Goal: Information Seeking & Learning: Learn about a topic

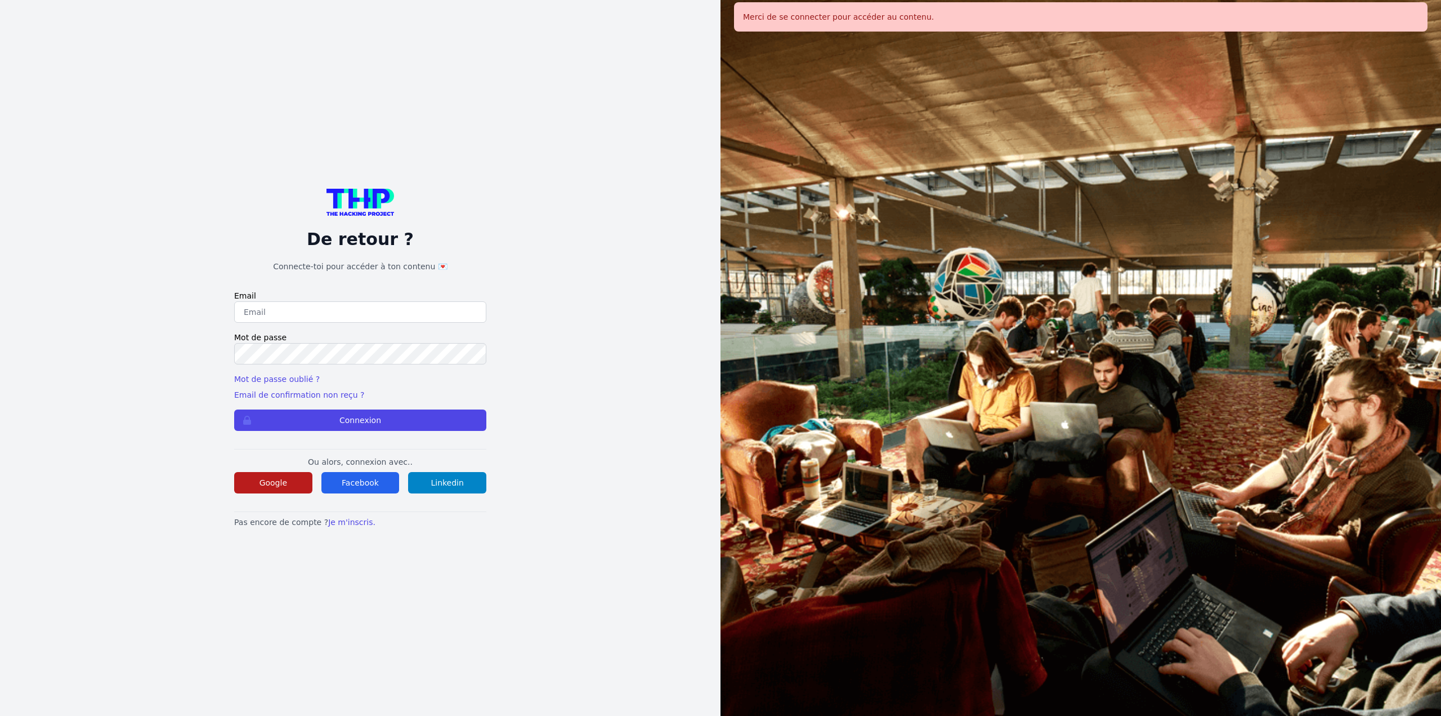
click at [268, 475] on button "Google" at bounding box center [273, 482] width 78 height 21
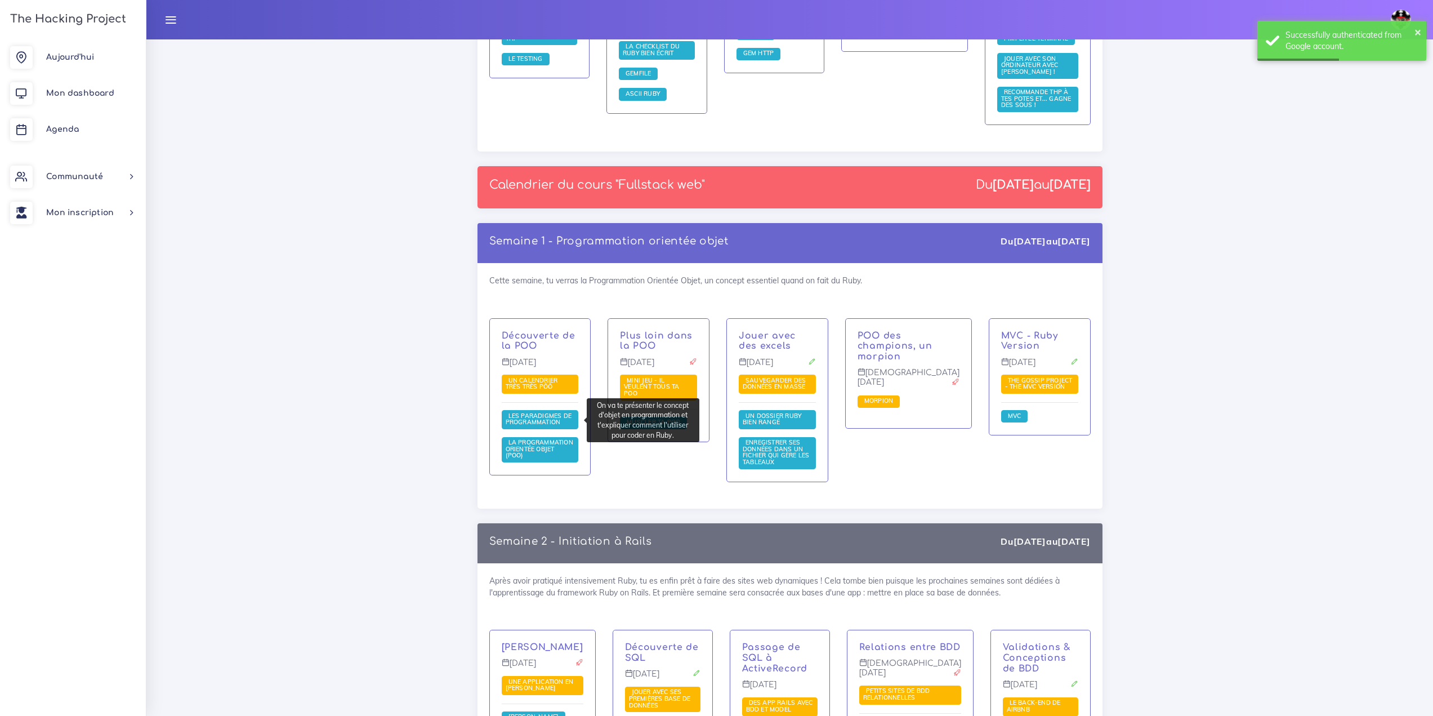
scroll to position [1464, 0]
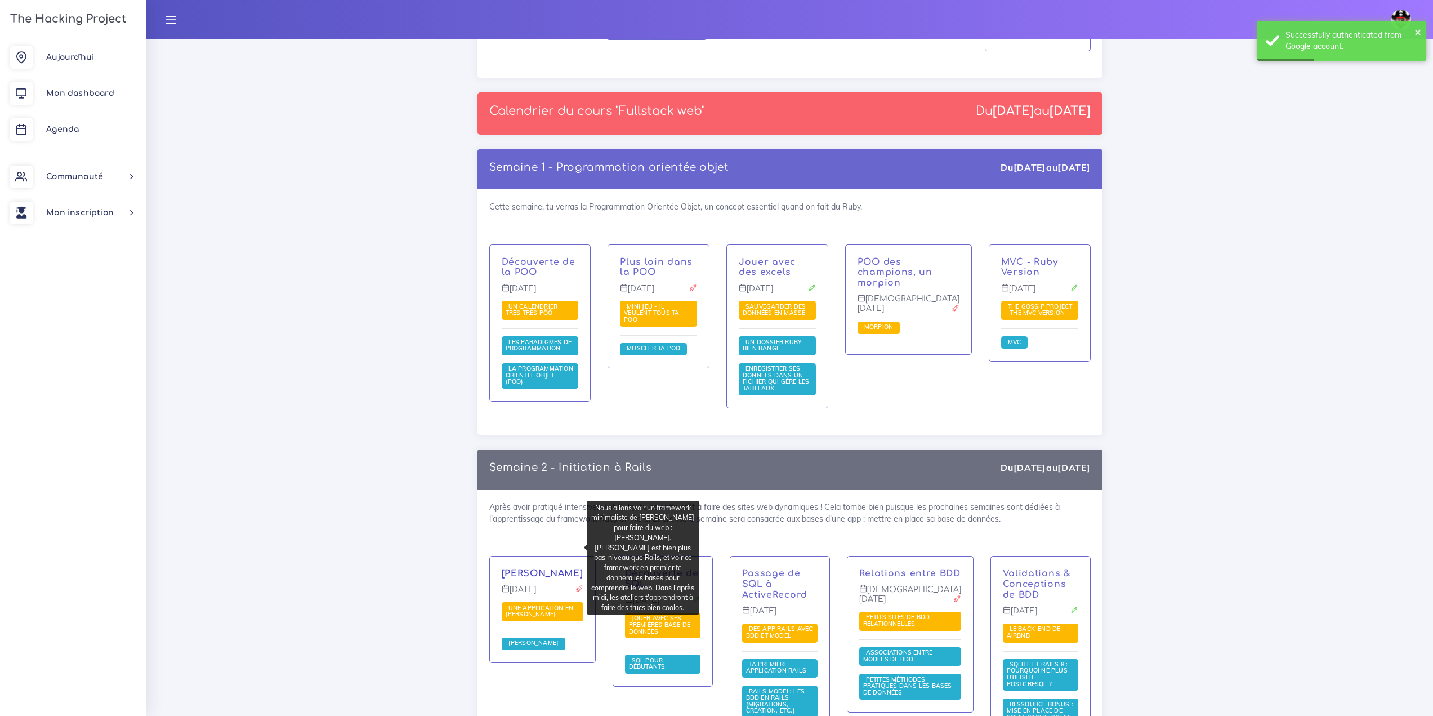
click at [551, 568] on link "[PERSON_NAME]" at bounding box center [543, 573] width 82 height 10
click at [548, 556] on div "Franck Sinatra Lundi 29 sept. Une application en Sinatra Sinatra" at bounding box center [542, 609] width 105 height 106
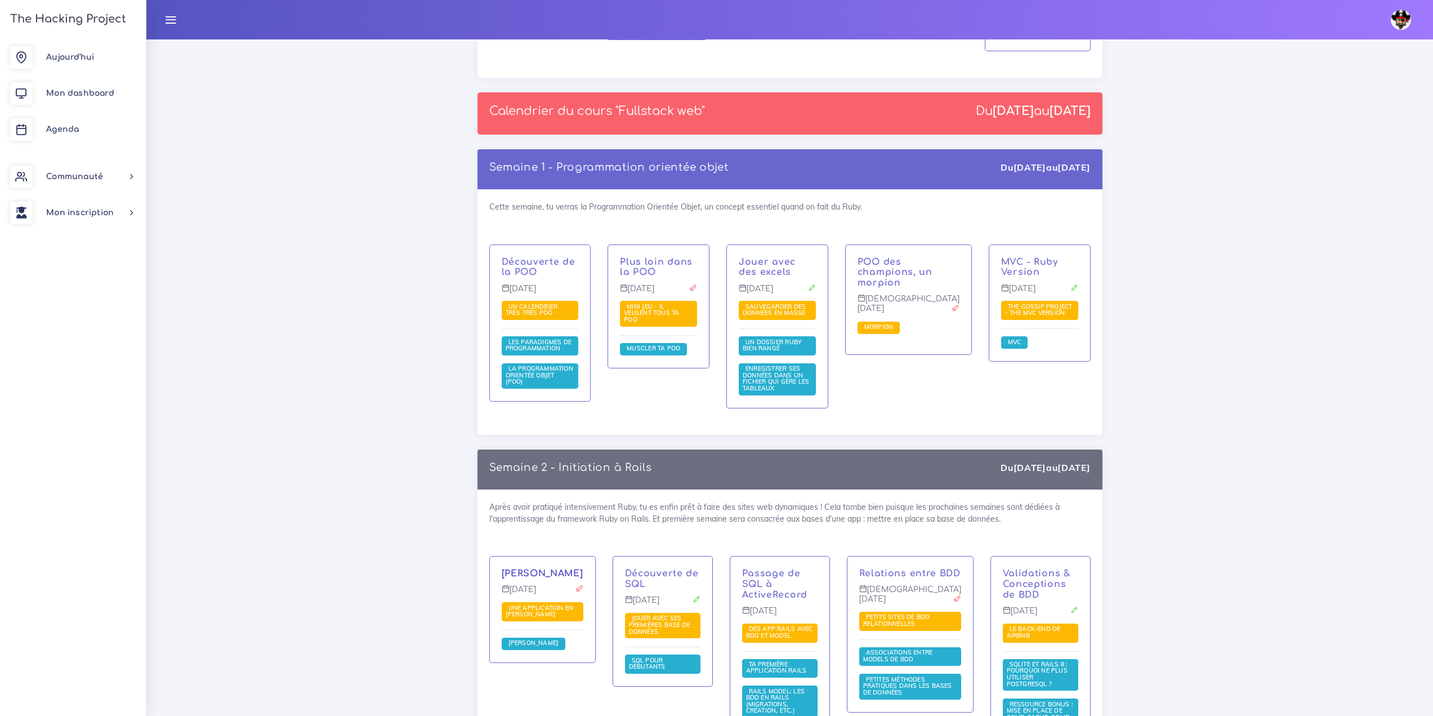
click at [546, 568] on link "[PERSON_NAME]" at bounding box center [543, 573] width 82 height 10
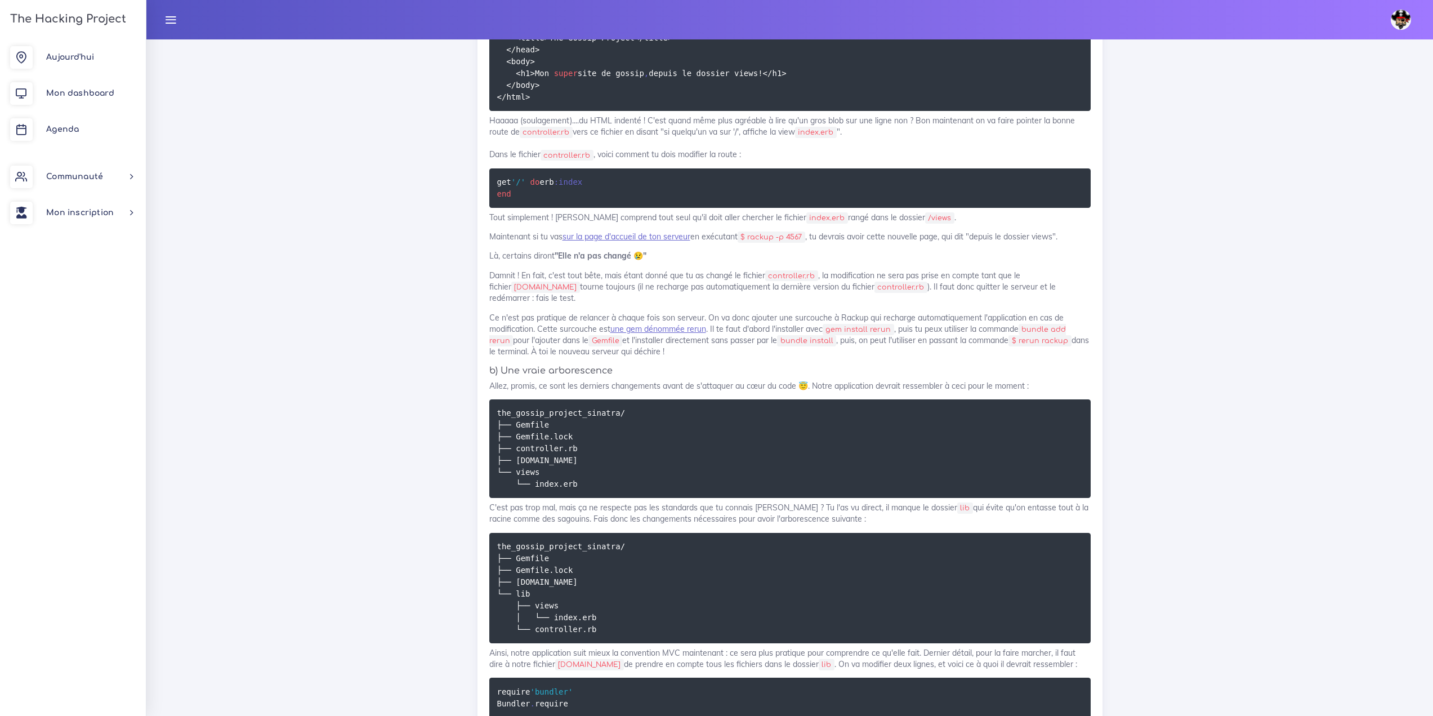
scroll to position [2421, 0]
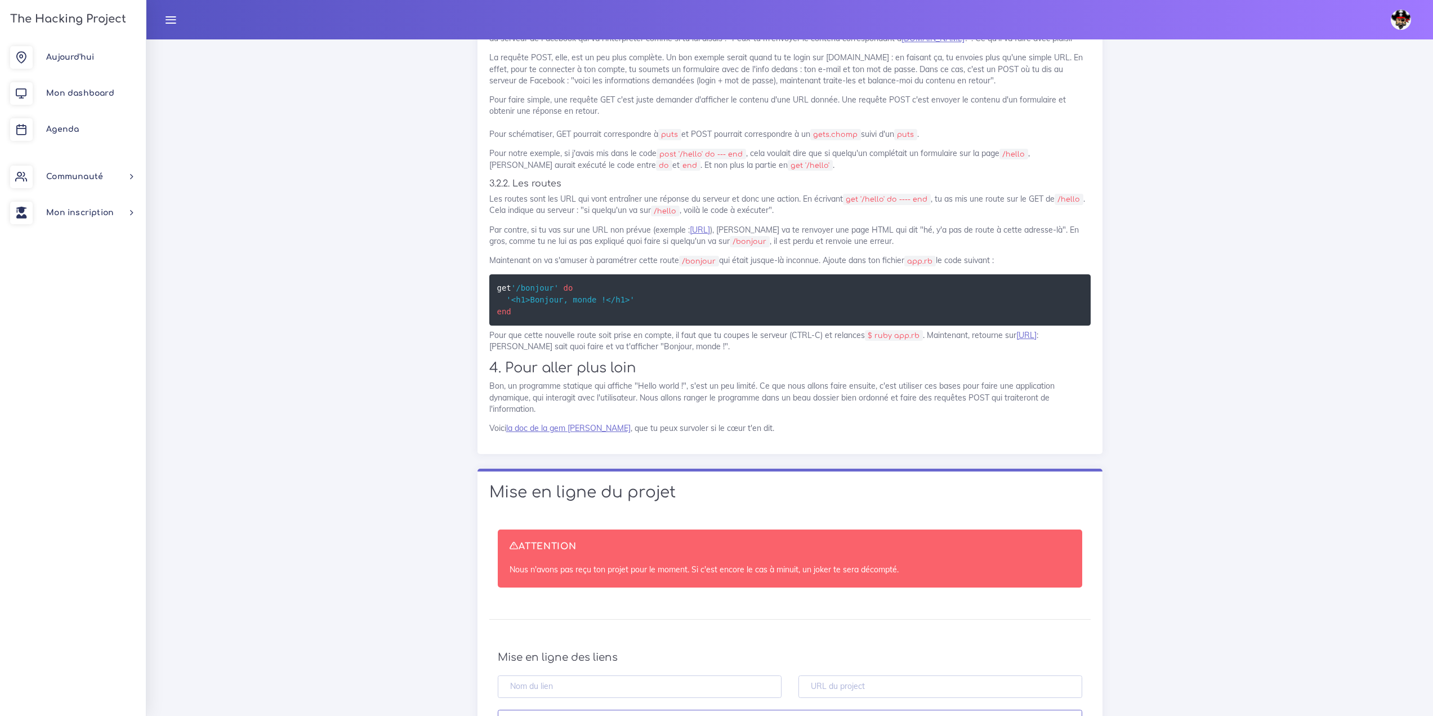
scroll to position [9199, 0]
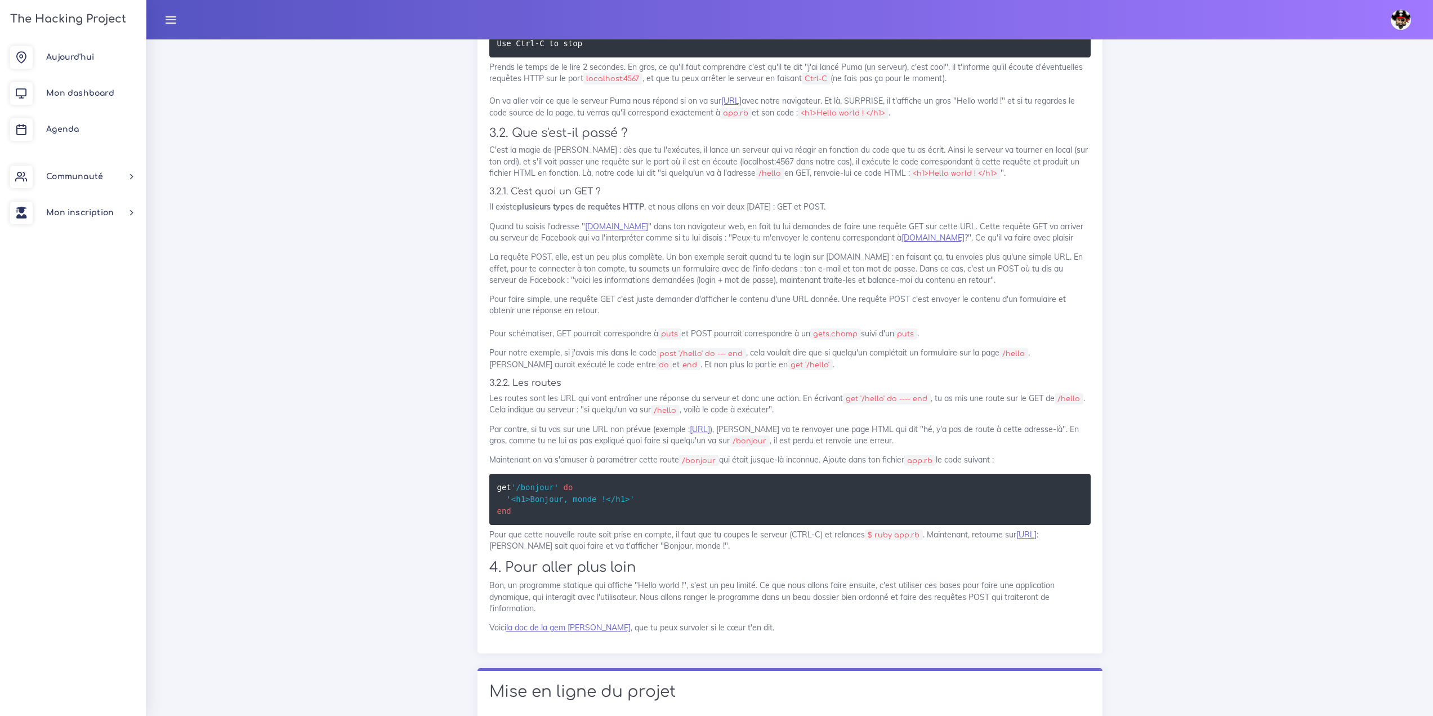
scroll to position [9030, 0]
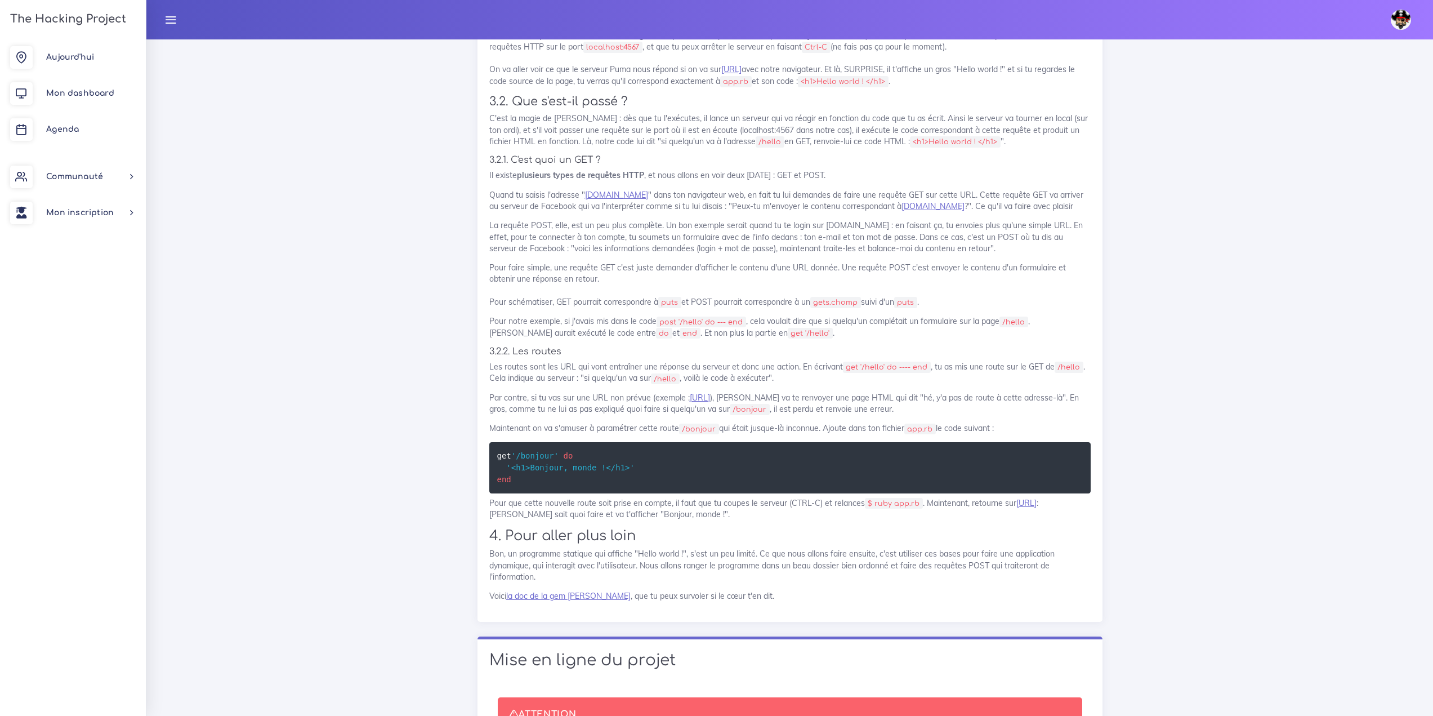
drag, startPoint x: 525, startPoint y: 303, endPoint x: 476, endPoint y: 246, distance: 75.5
copy code "require 'sinatra' get '/hello' do '<h1>Hello world ! </h1>' end"
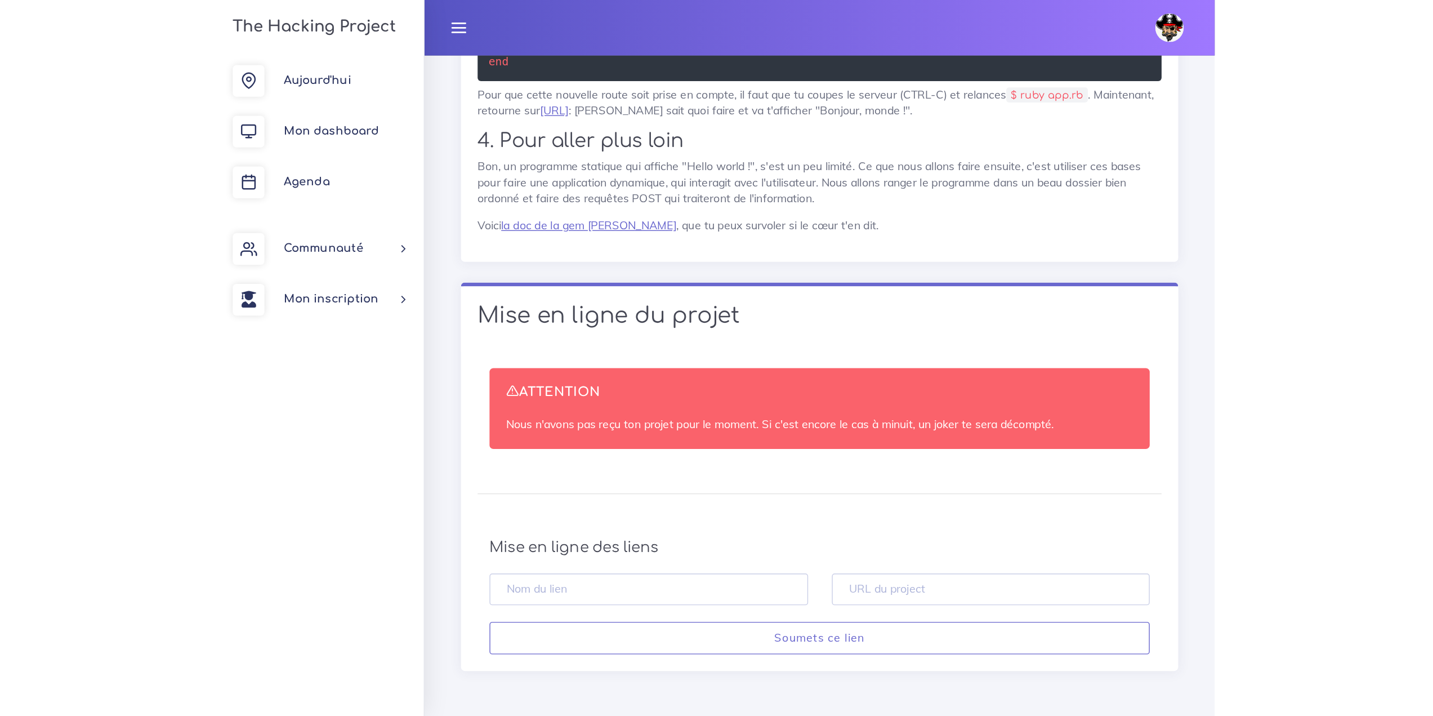
scroll to position [8917, 0]
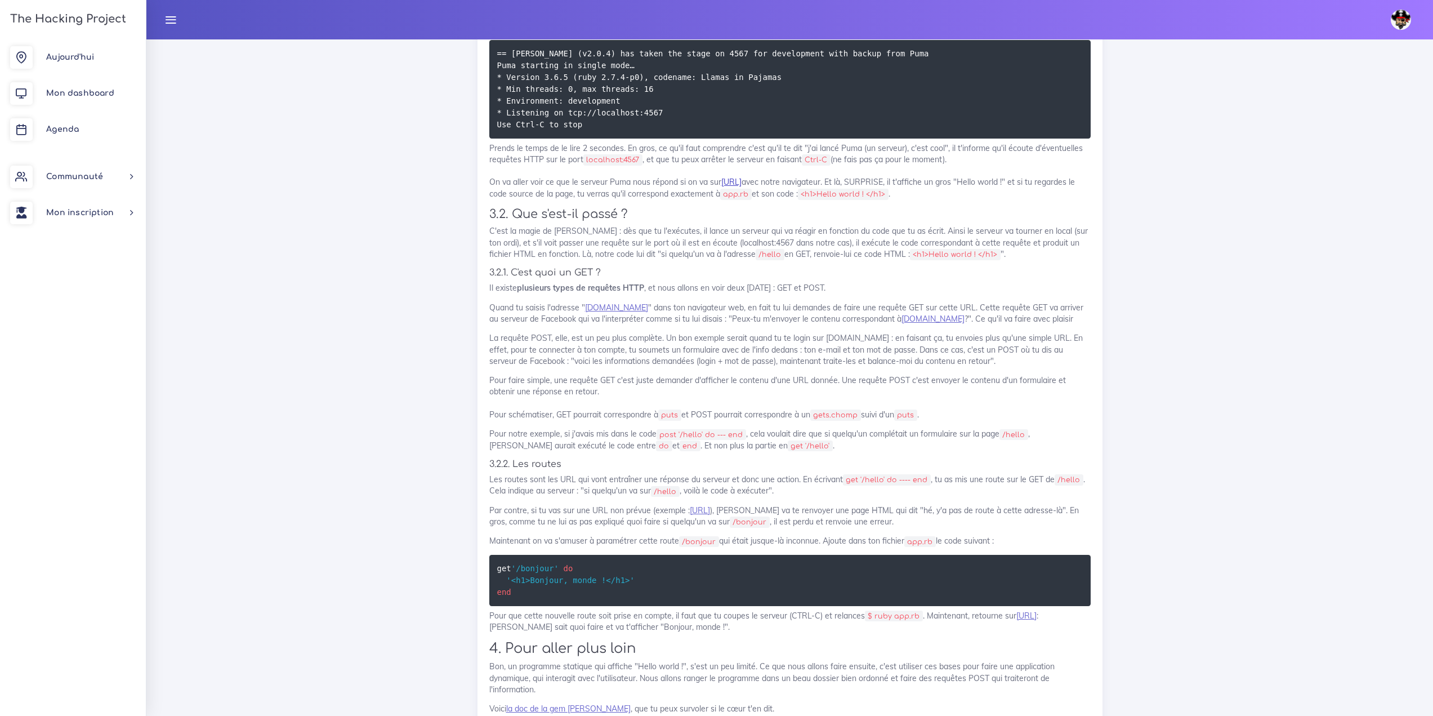
click at [742, 187] on link "http://localhost:4567/hello" at bounding box center [731, 182] width 20 height 10
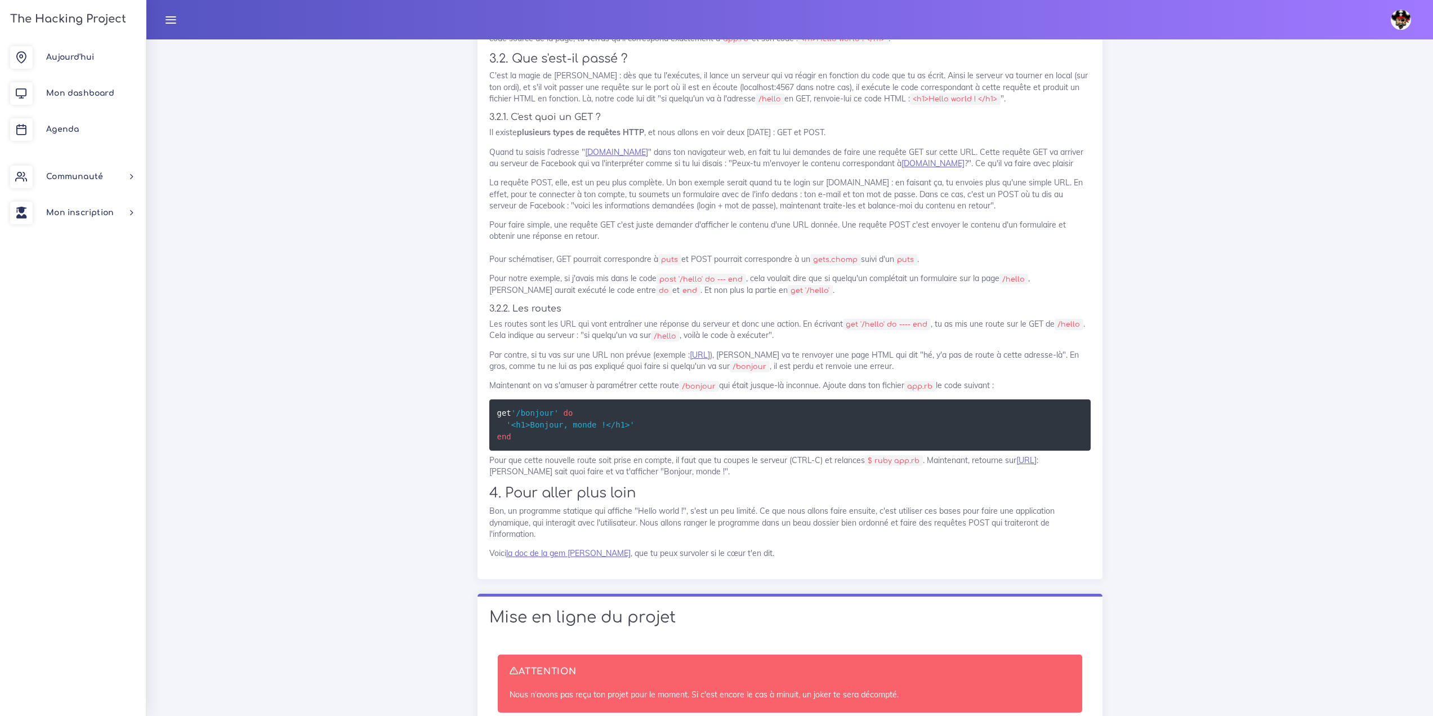
scroll to position [9255, 0]
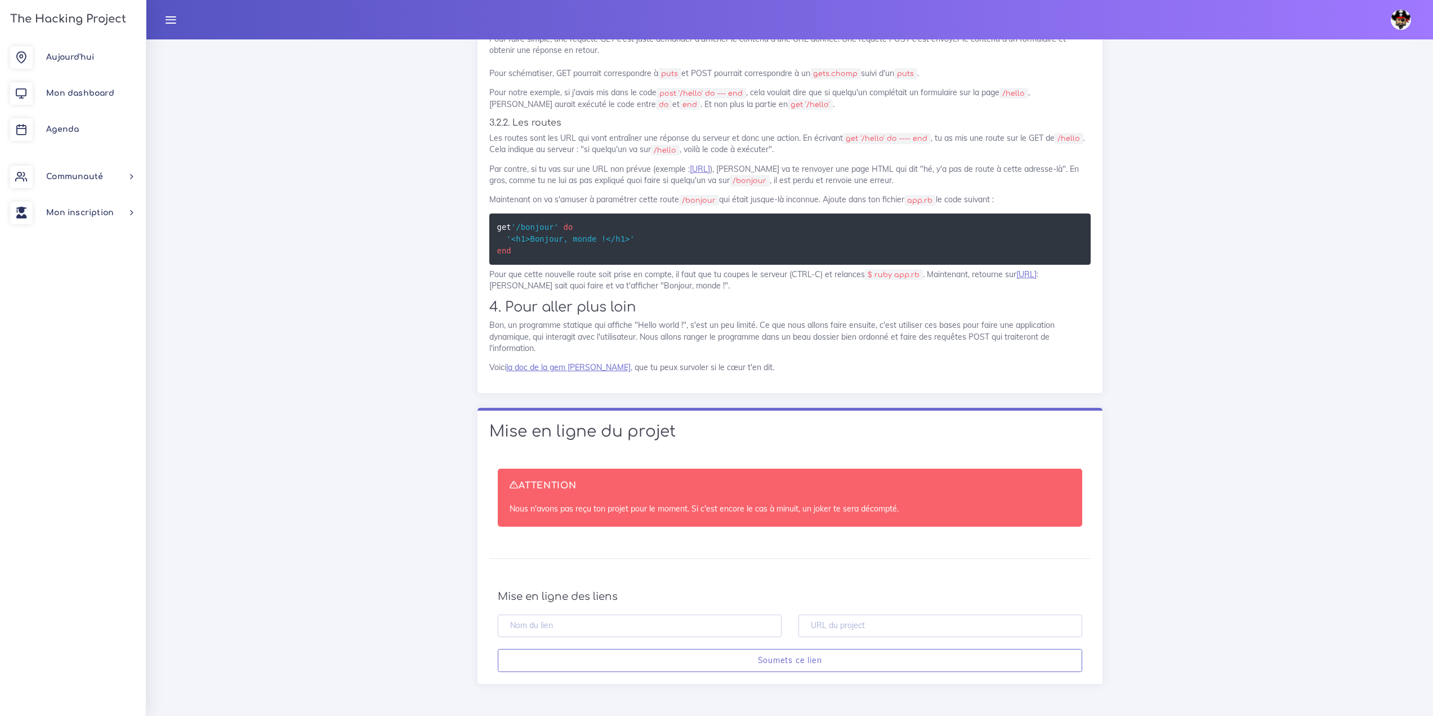
scroll to position [9705, 0]
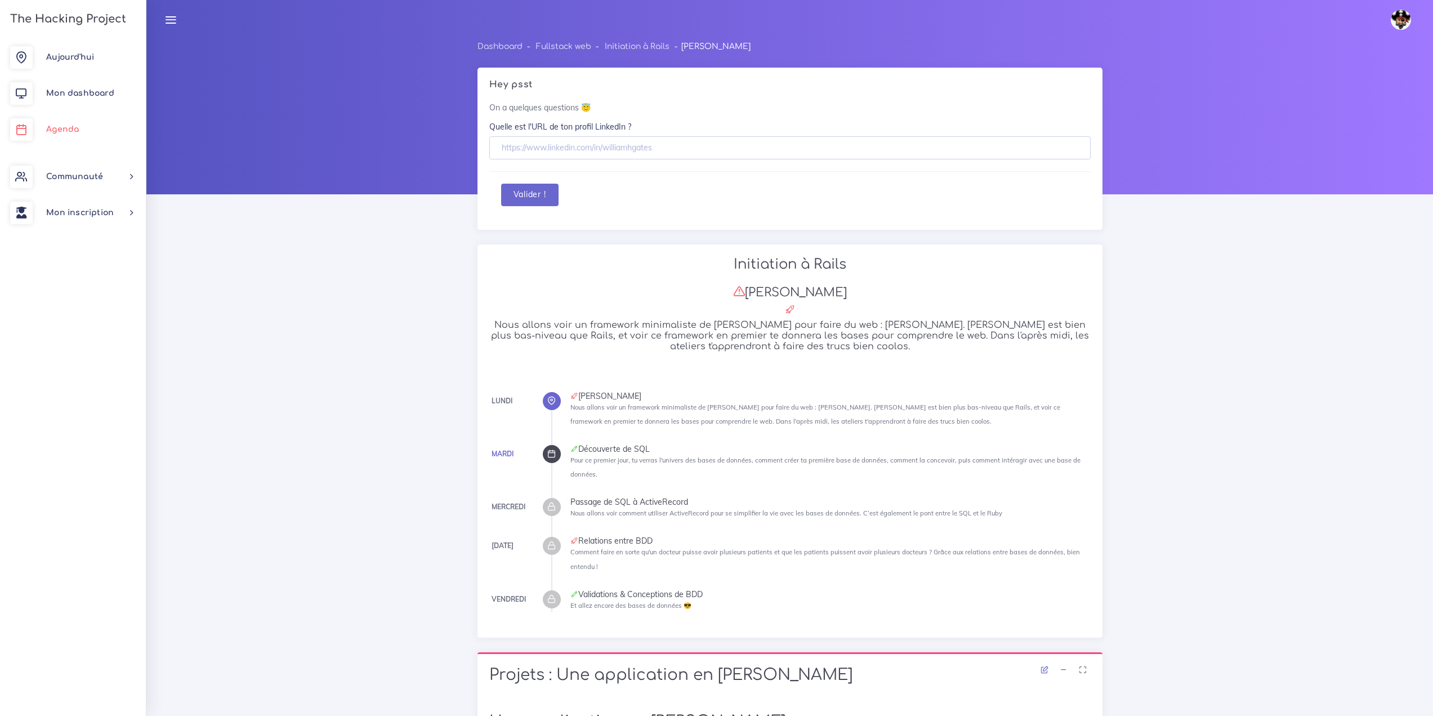
scroll to position [9705, 0]
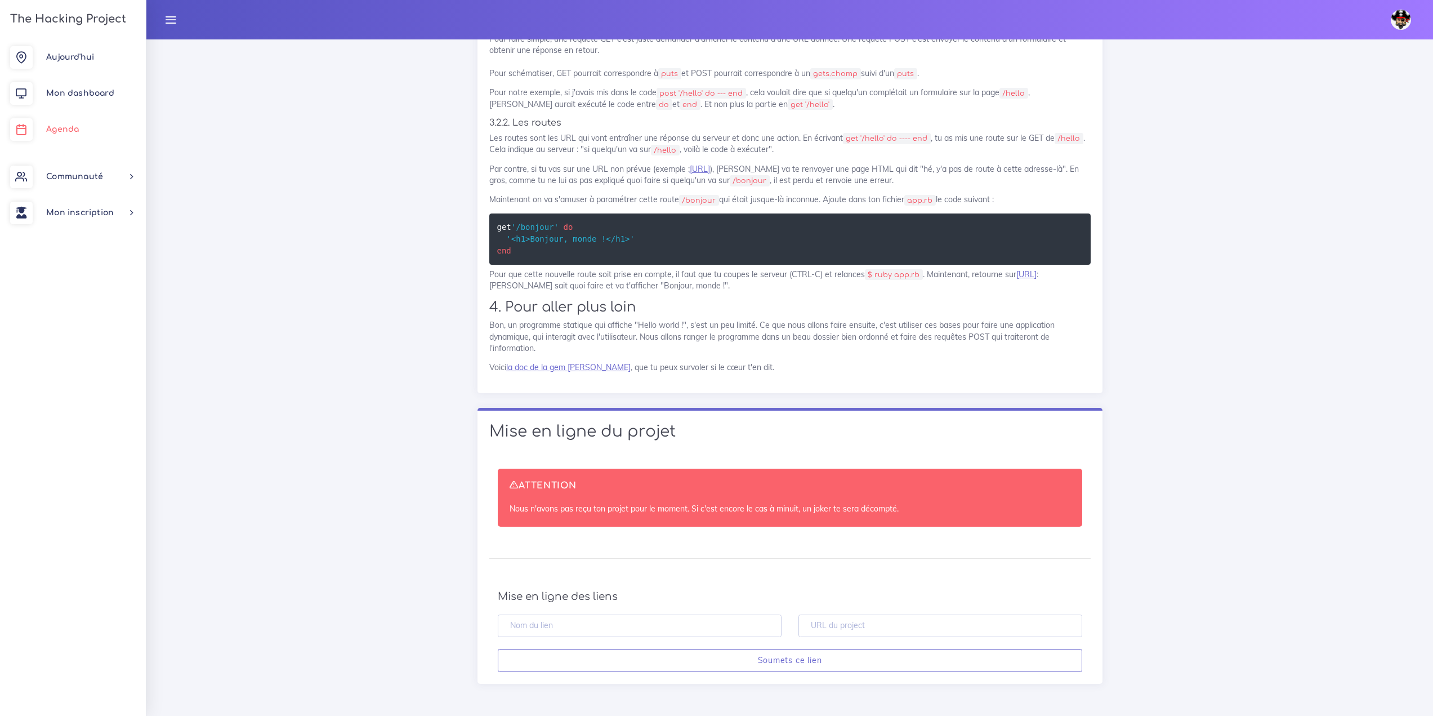
click at [78, 127] on span "Agenda" at bounding box center [62, 129] width 33 height 8
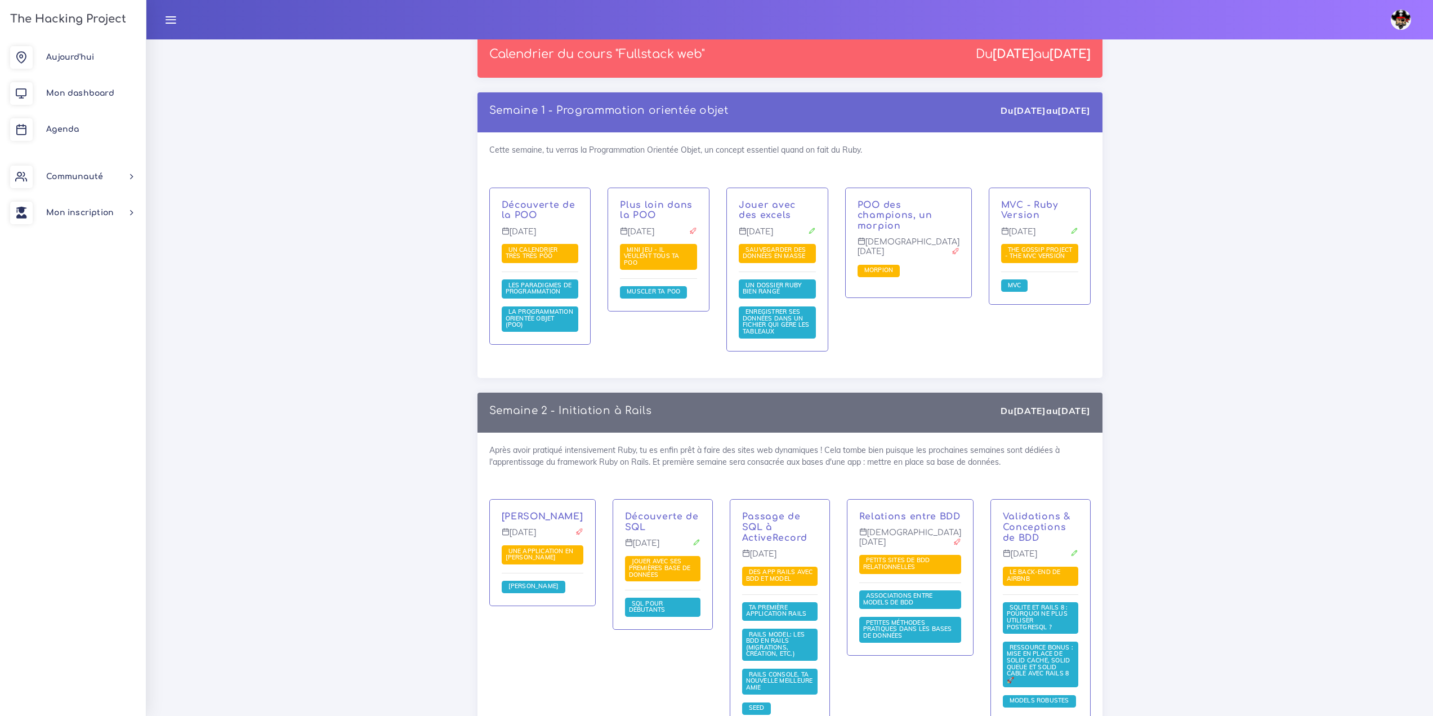
scroll to position [1577, 0]
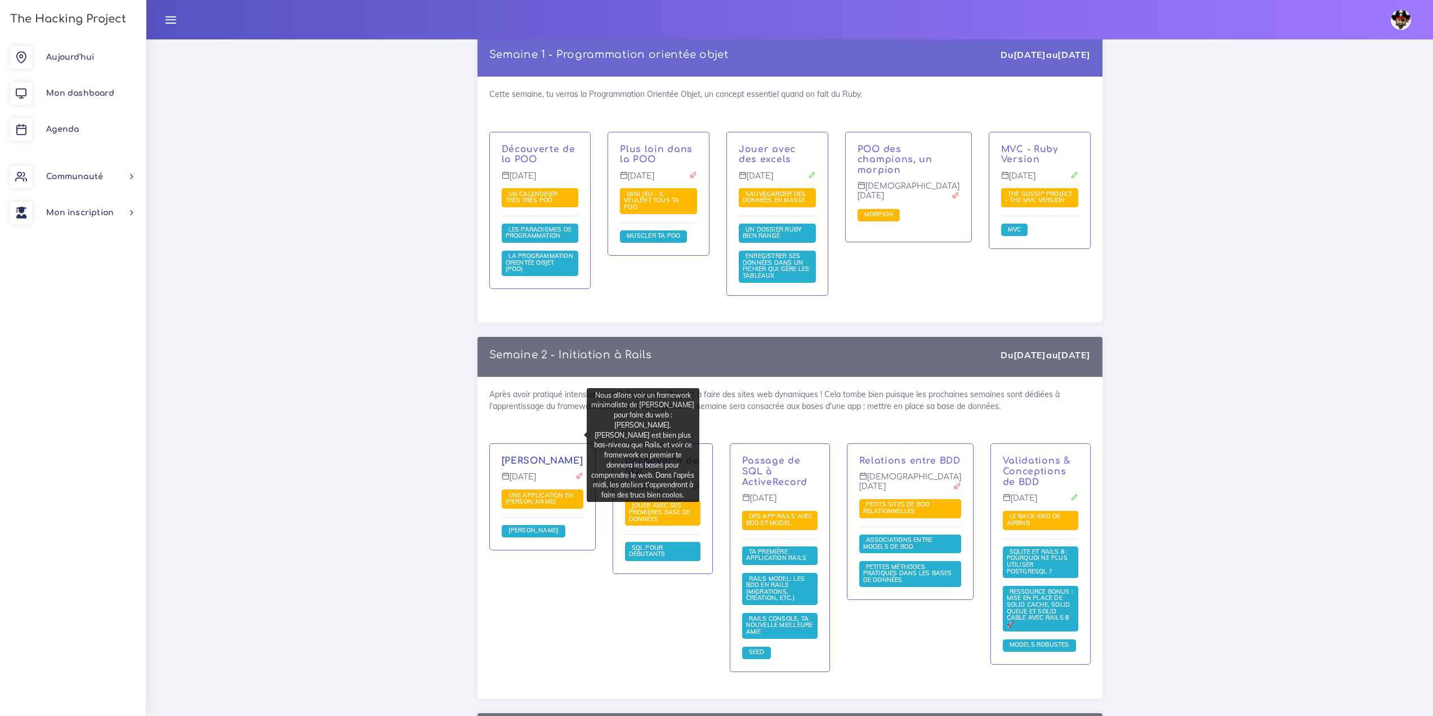
click at [520, 456] on link "[PERSON_NAME]" at bounding box center [543, 461] width 82 height 10
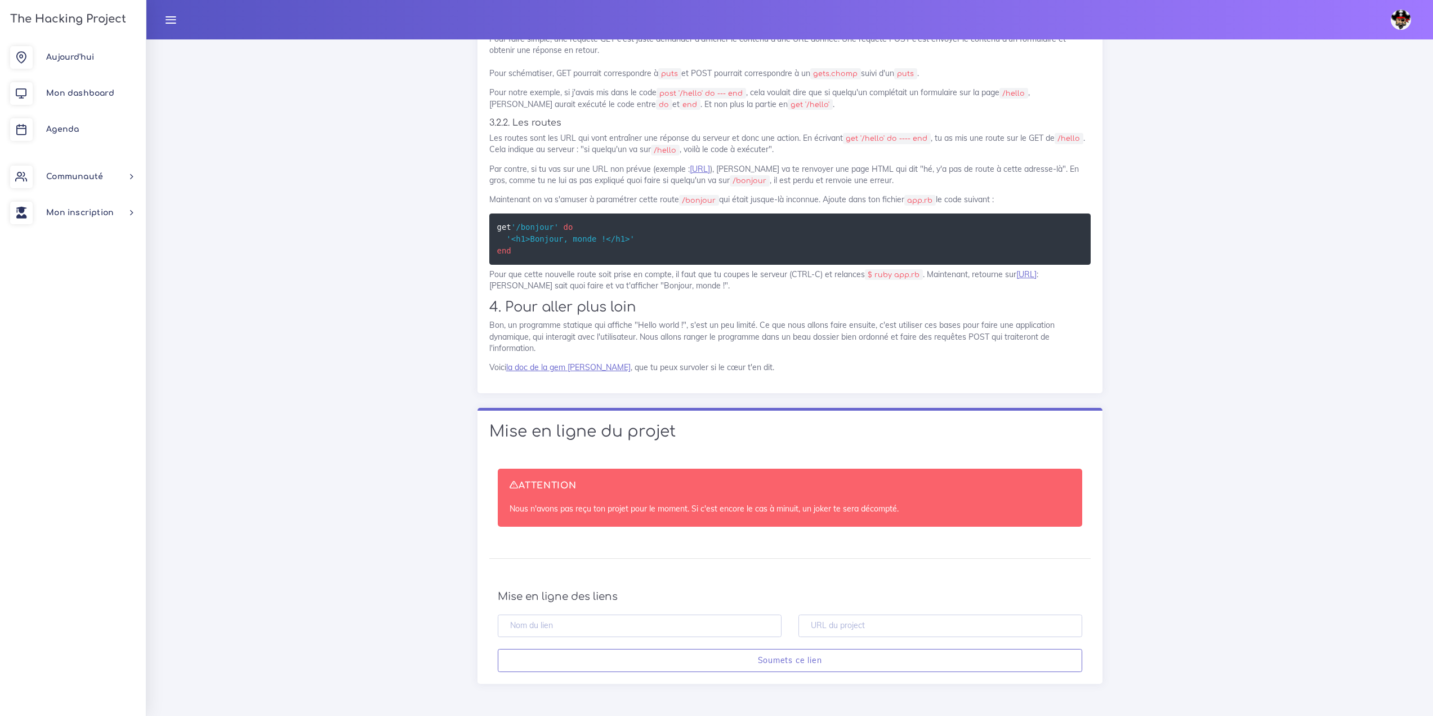
scroll to position [9705, 0]
click at [881, 633] on input "text" at bounding box center [940, 625] width 284 height 23
paste input "https://github.com/Madzy27-Ys/THP-W5-D1-Franck-Sinatra"
type input "https://github.com/Madzy27-Ys/THP-W5-D1-Franck-Sinatra"
click at [684, 610] on div "Mise en ligne des liens https://github.com/Madzy27-Ys/THP-W5-D1-Franck-Sinatra …" at bounding box center [789, 631] width 601 height 82
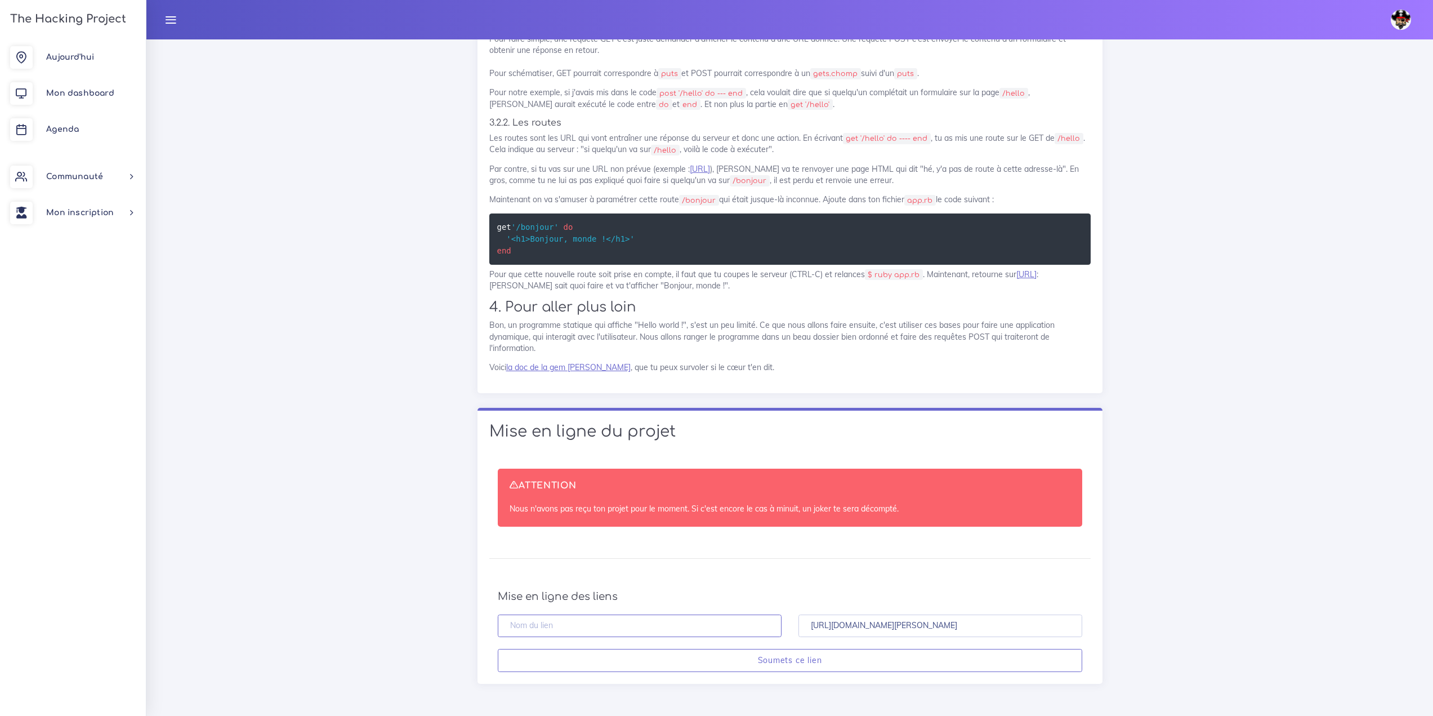
click at [673, 616] on input "text" at bounding box center [640, 625] width 284 height 23
type input "[PERSON_NAME]"
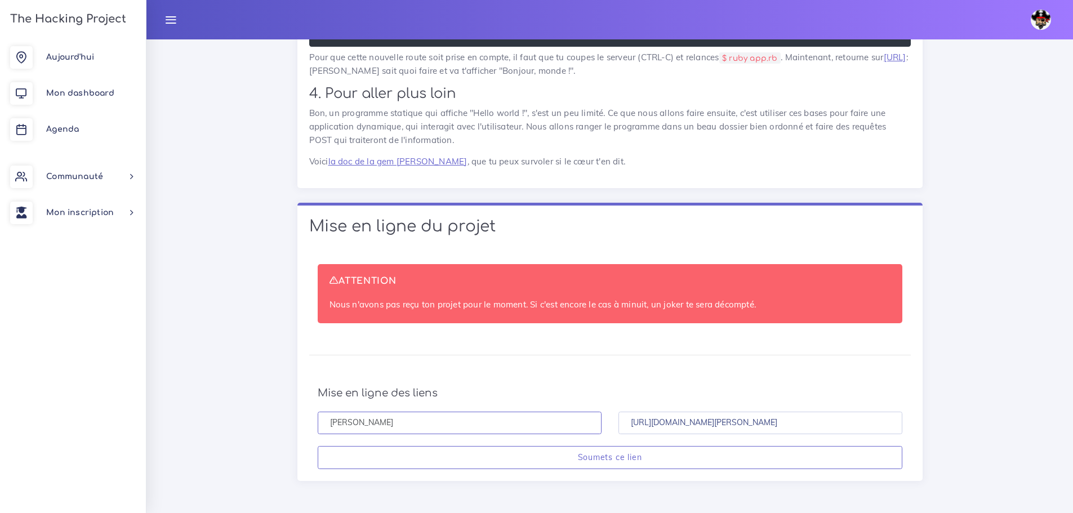
scroll to position [10904, 0]
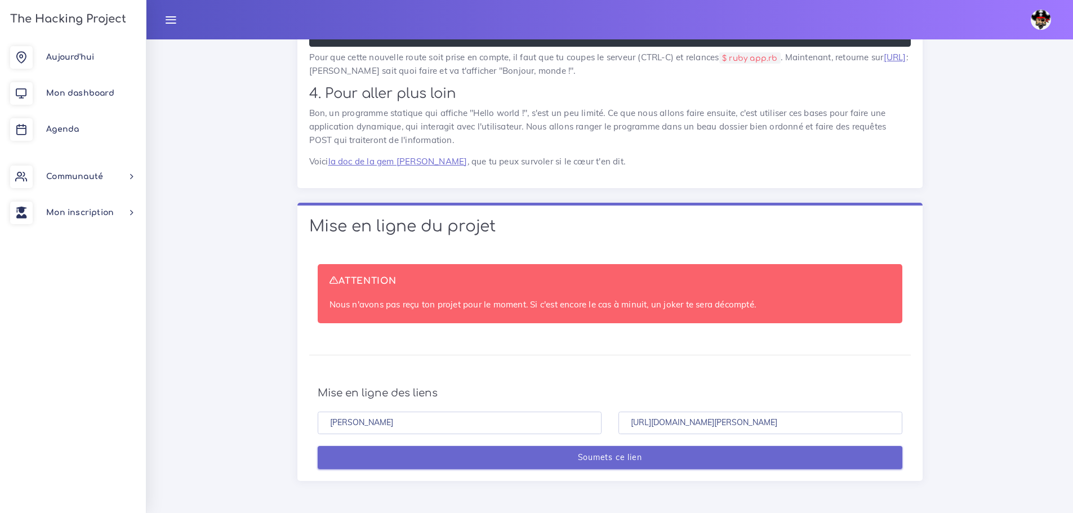
click at [554, 459] on input "Soumets ce lien" at bounding box center [610, 457] width 584 height 23
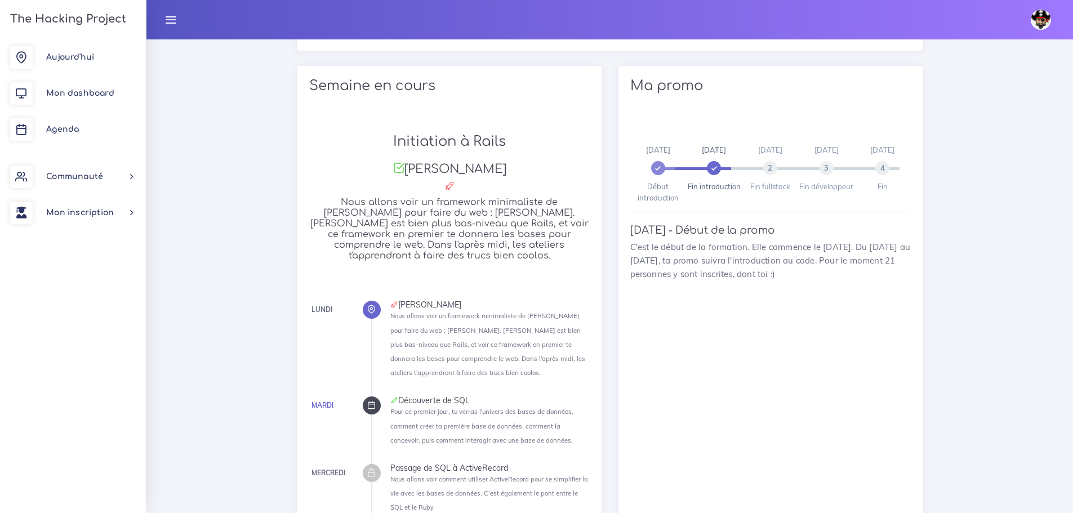
scroll to position [788, 0]
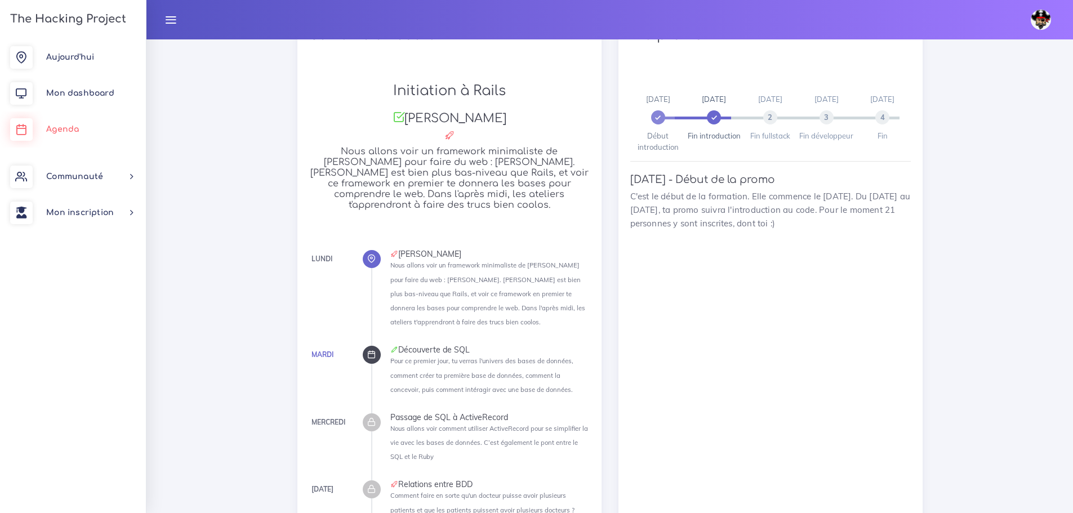
click at [89, 130] on link "Agenda" at bounding box center [73, 129] width 146 height 36
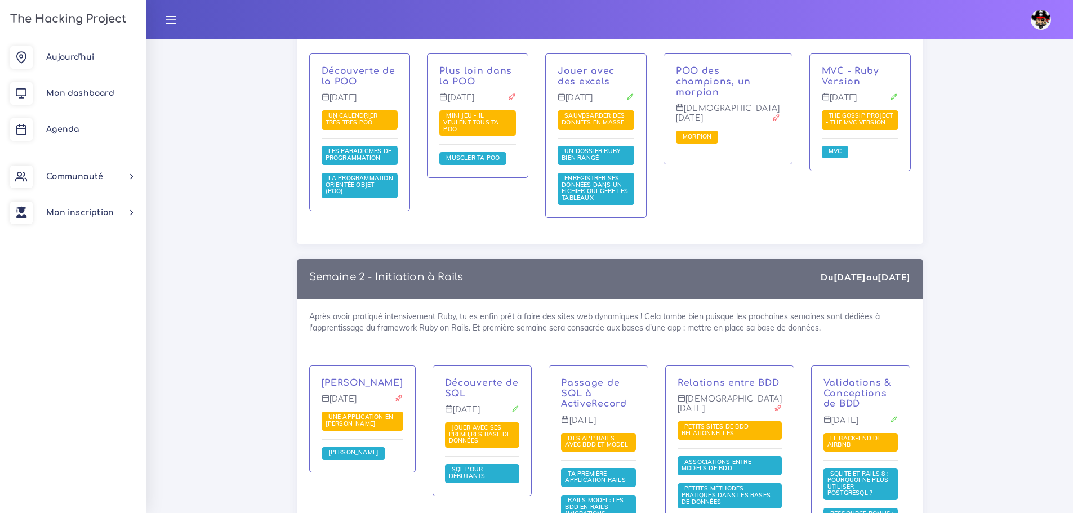
scroll to position [1914, 0]
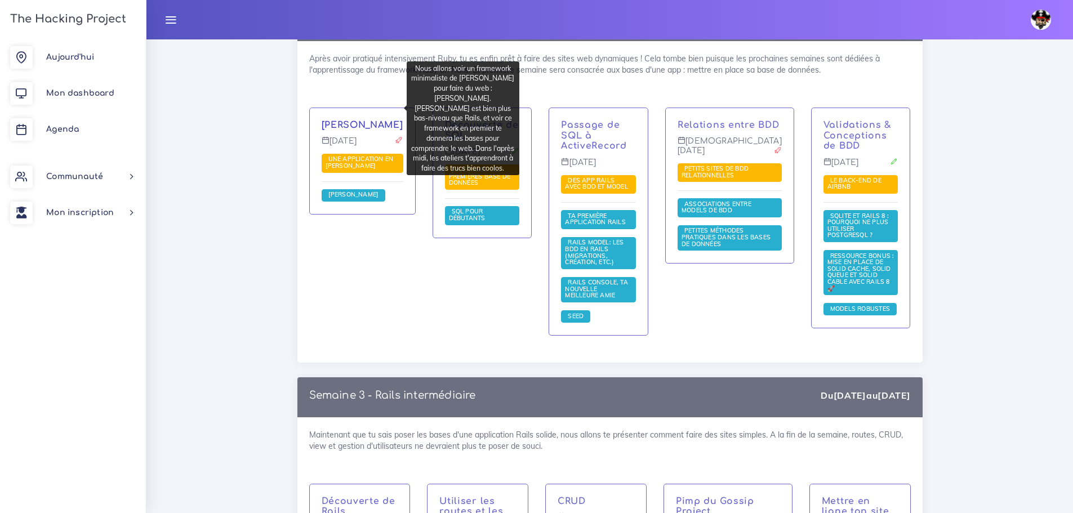
click at [359, 120] on link "[PERSON_NAME]" at bounding box center [362, 125] width 82 height 10
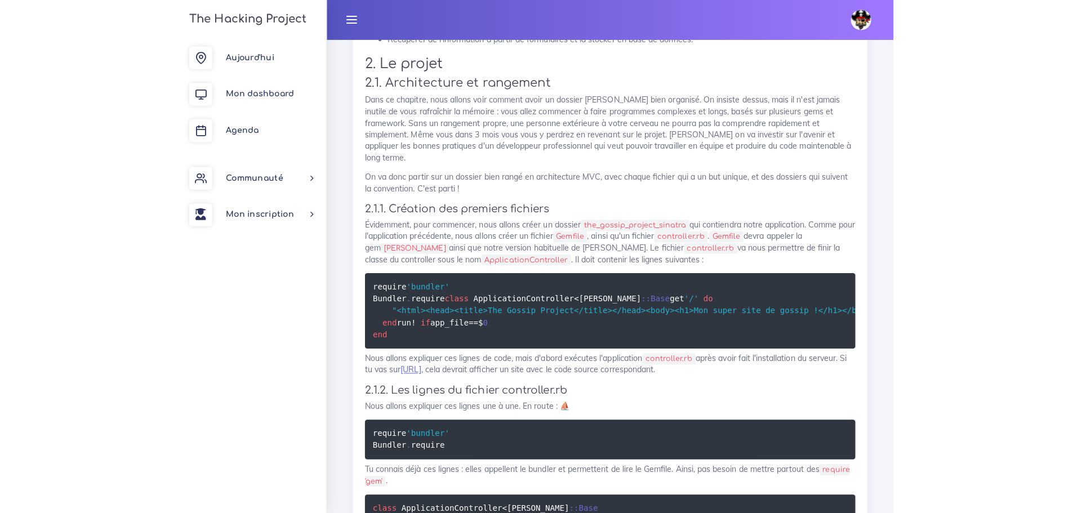
scroll to position [1128, 0]
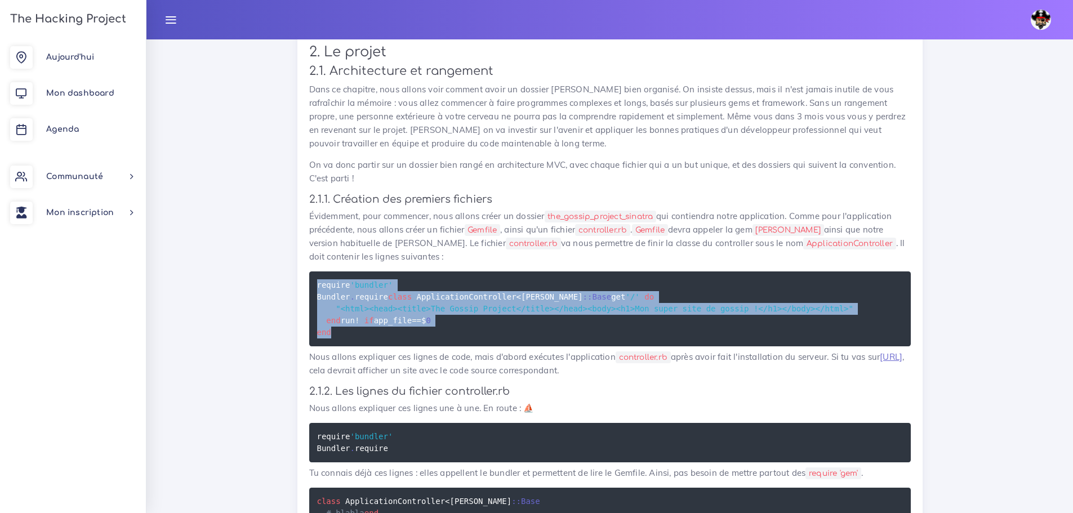
drag, startPoint x: 346, startPoint y: 369, endPoint x: 311, endPoint y: 278, distance: 97.1
click at [311, 278] on pre "require 'bundler' Bundler . require class ApplicationController < [PERSON_NAME]…" at bounding box center [609, 308] width 601 height 75
copy code "require 'bundler' Bundler . require class ApplicationController < [PERSON_NAME]…"
click at [472, 284] on pre "require 'bundler' Bundler . require class ApplicationController < [PERSON_NAME]…" at bounding box center [609, 308] width 601 height 75
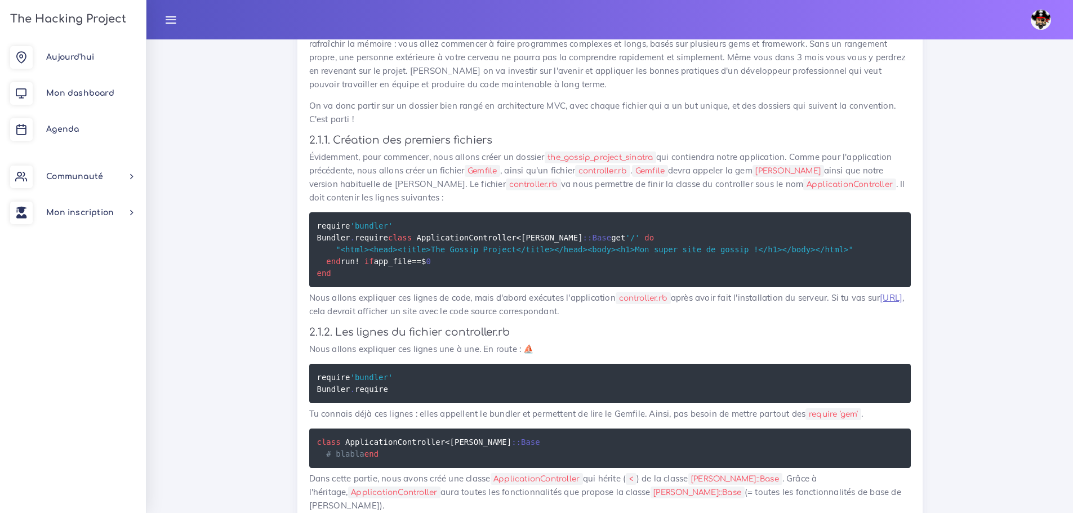
scroll to position [1185, 0]
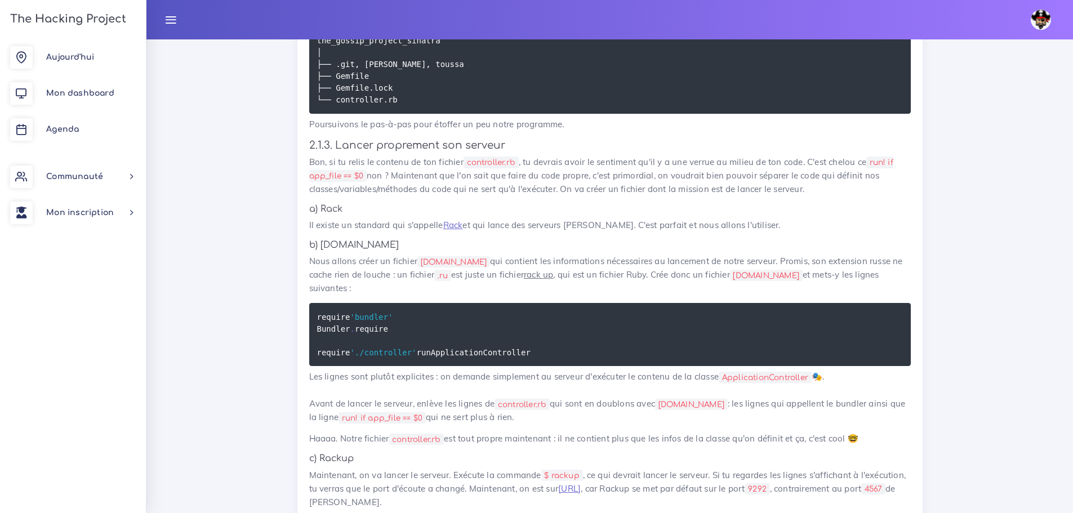
scroll to position [1917, 0]
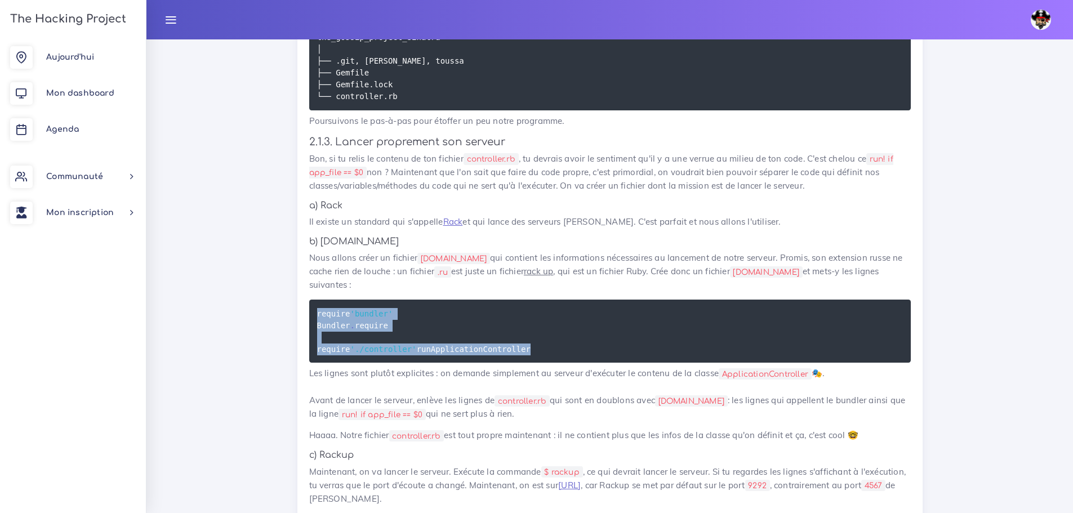
drag, startPoint x: 450, startPoint y: 429, endPoint x: 312, endPoint y: 370, distance: 149.9
click at [312, 363] on pre "require 'bundler' Bundler . require require './controller' run ApplicationContr…" at bounding box center [609, 331] width 601 height 63
copy code "require 'bundler' Bundler . require require './controller' run ApplicationContr…"
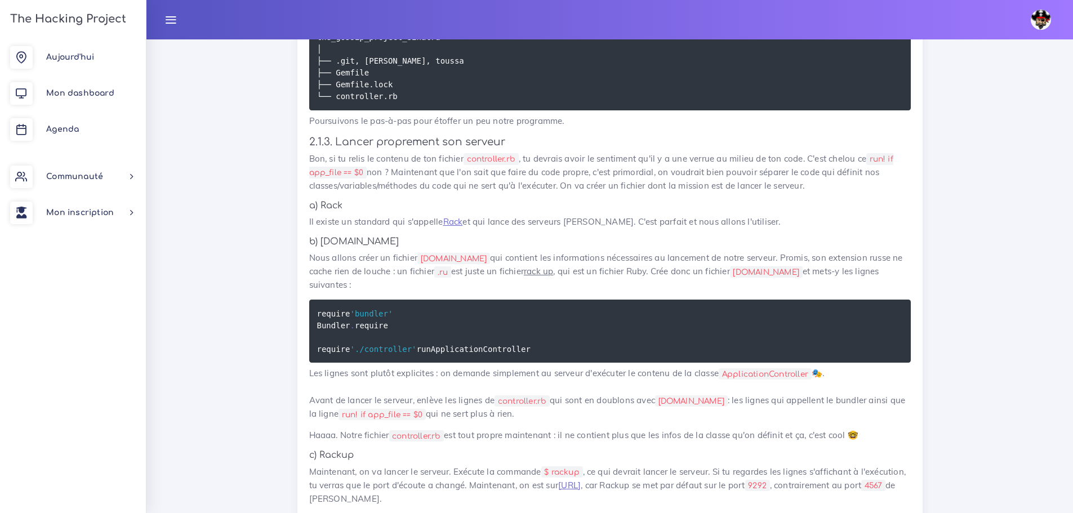
click at [827, 247] on h5 "b) [DOMAIN_NAME]" at bounding box center [609, 241] width 601 height 11
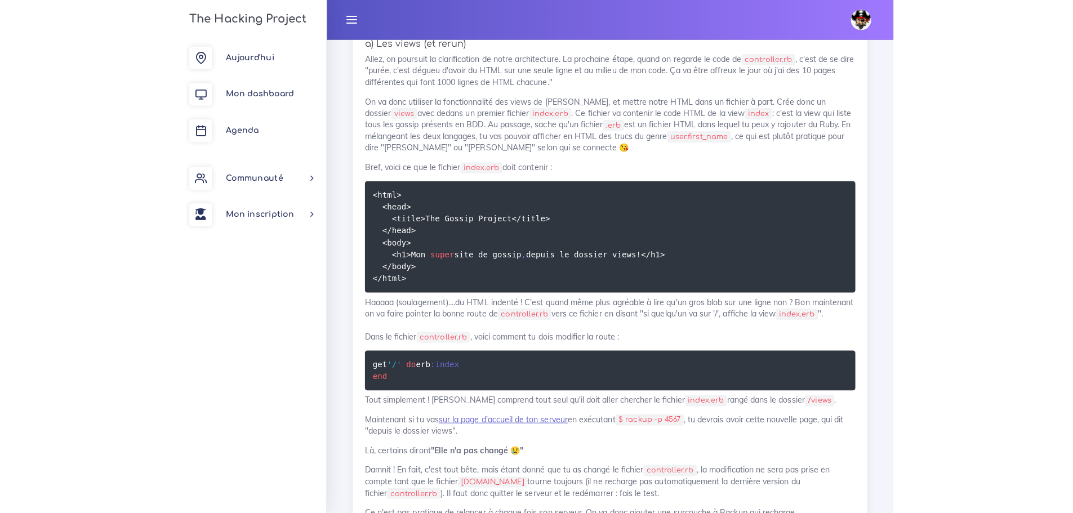
scroll to position [2423, 0]
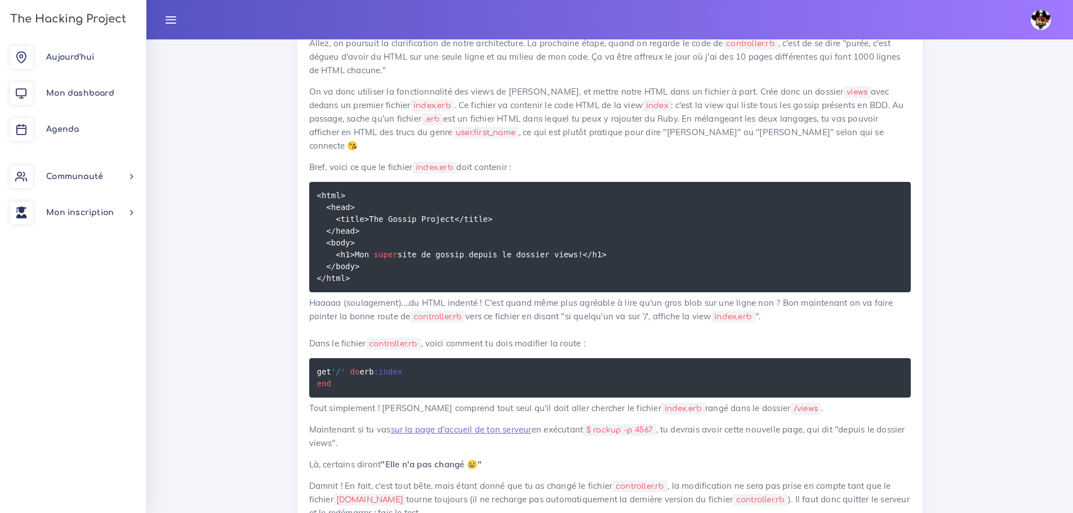
scroll to position [2480, 0]
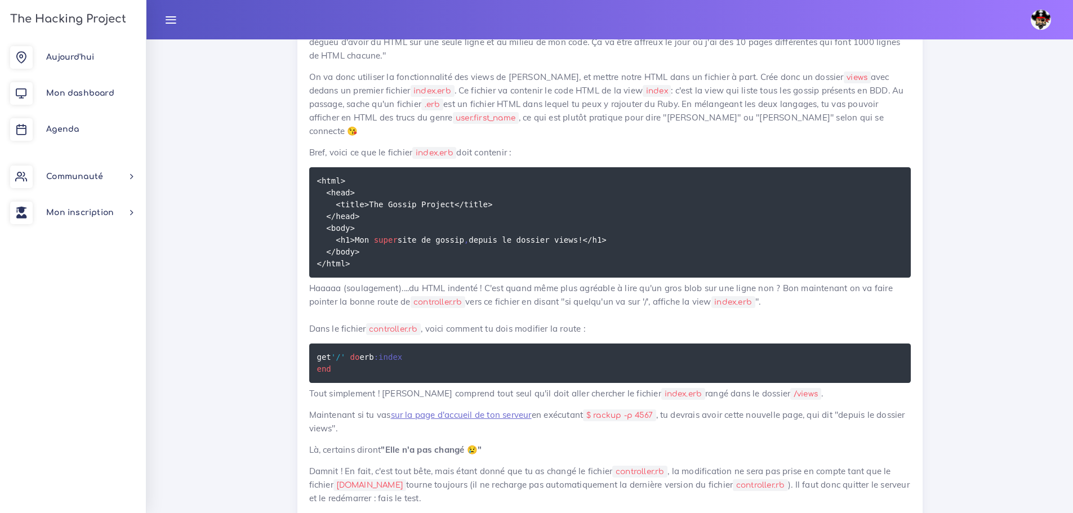
click at [364, 278] on pre "<html> <head> <title> The Gossip Project < / title> < / head> <body> <h1> Mon s…" at bounding box center [609, 222] width 601 height 110
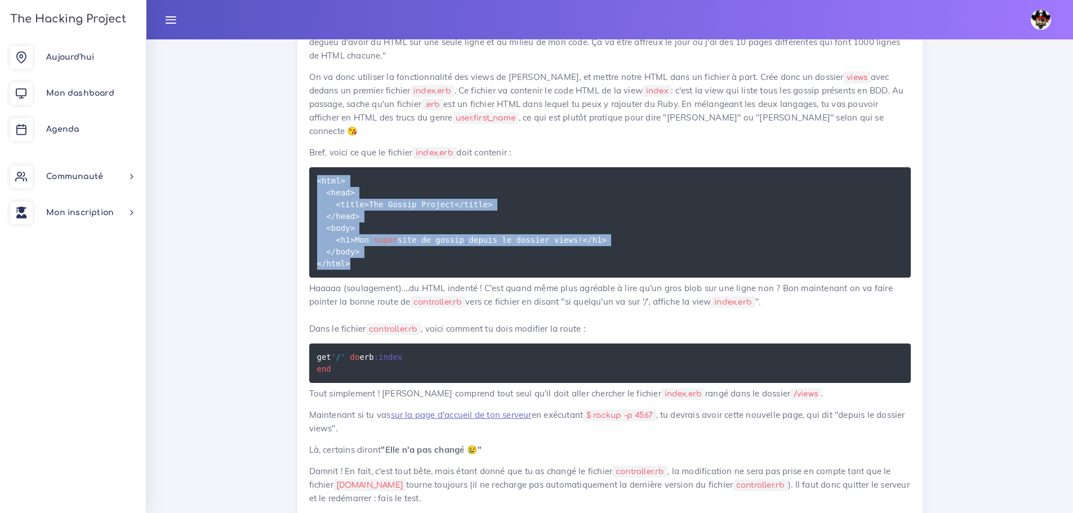
drag, startPoint x: 364, startPoint y: 334, endPoint x: 300, endPoint y: 249, distance: 106.9
copy code "<html> <head> <title> The Gossip Project < / title> < / head> <body> <h1> Mon s…"
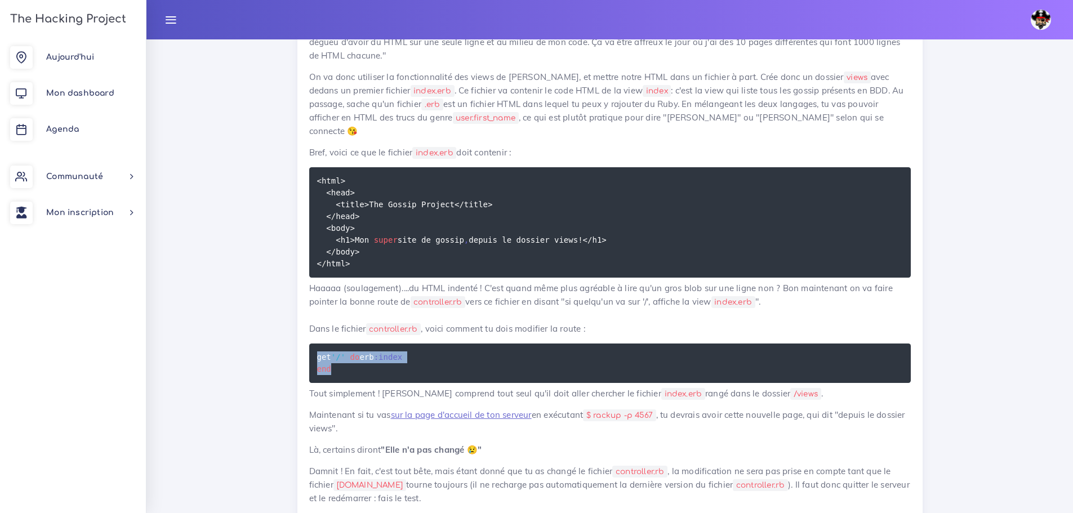
drag, startPoint x: 352, startPoint y: 446, endPoint x: 314, endPoint y: 421, distance: 46.1
click at [314, 383] on pre "get '/' do erb :index end" at bounding box center [609, 362] width 601 height 39
copy code "get '/' do erb :index end"
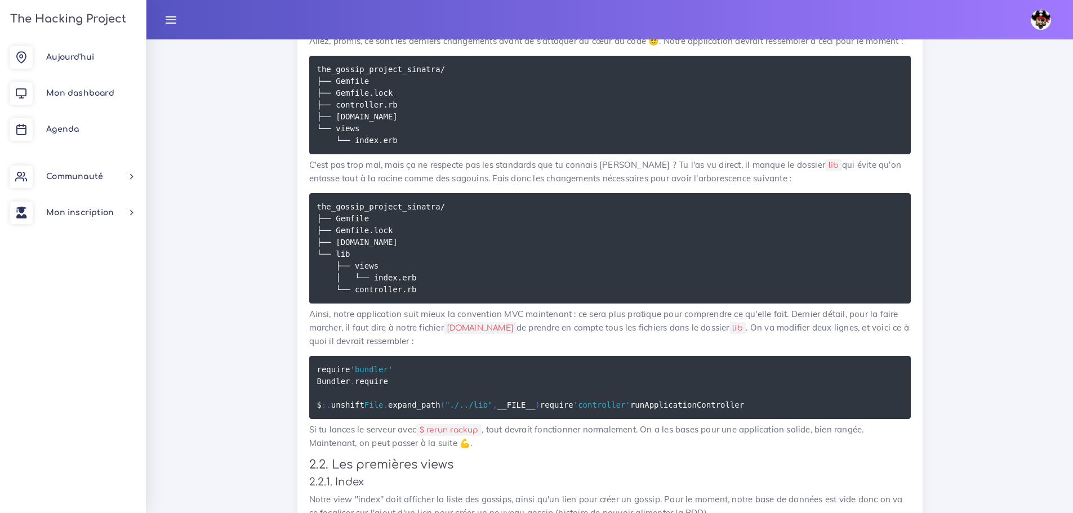
scroll to position [3043, 0]
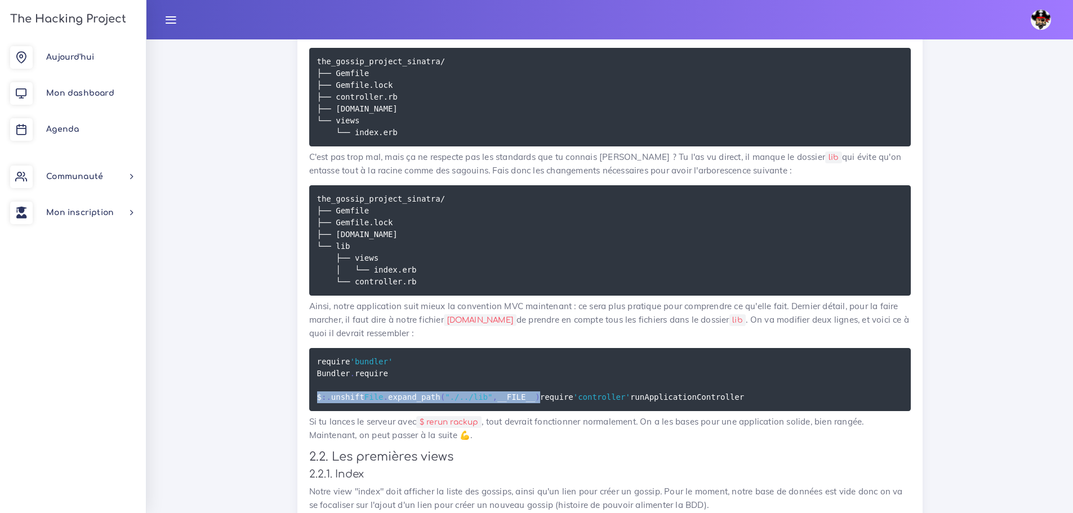
drag, startPoint x: 526, startPoint y: 471, endPoint x: 301, endPoint y: 481, distance: 226.0
copy code "$ : . unshift File . expand_path ( "./../lib" , __FILE__ )"
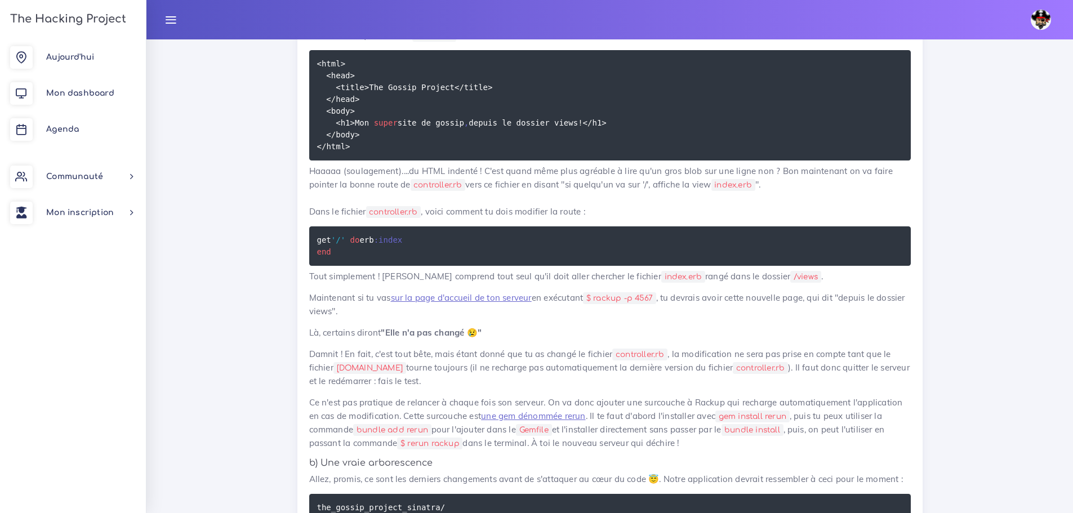
scroll to position [2592, 0]
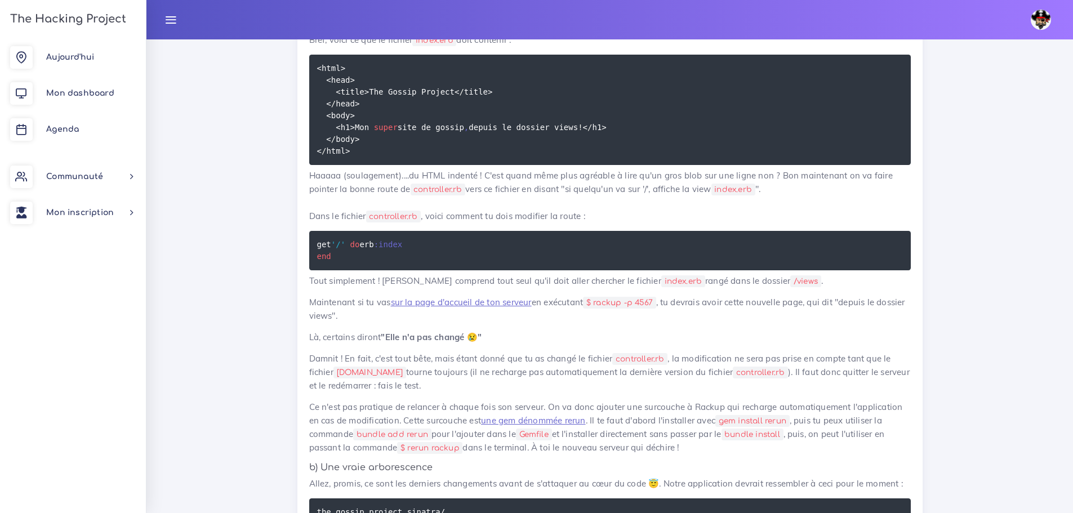
click at [512, 307] on link "sur la page d'accueil de ton serveur" at bounding box center [461, 302] width 141 height 11
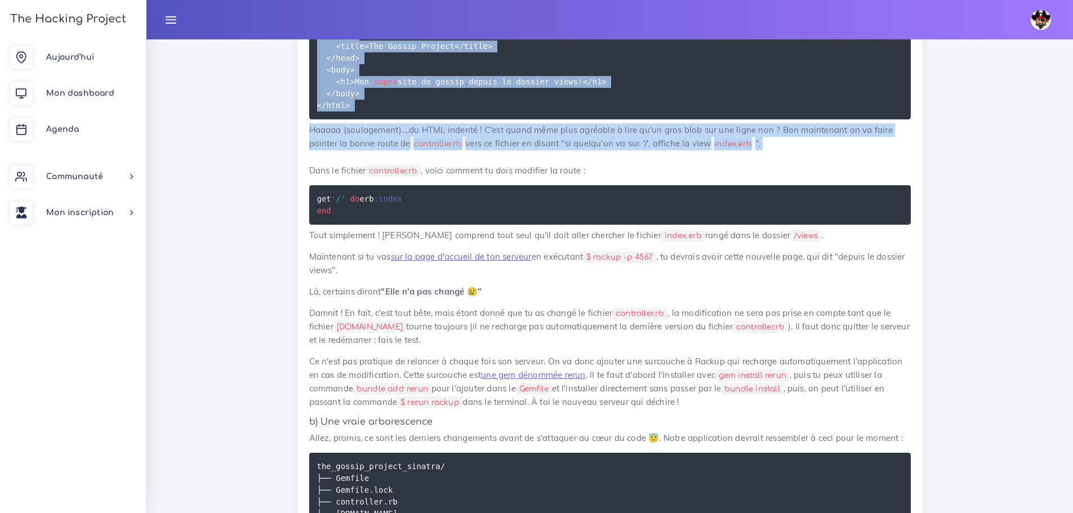
scroll to position [2649, 0]
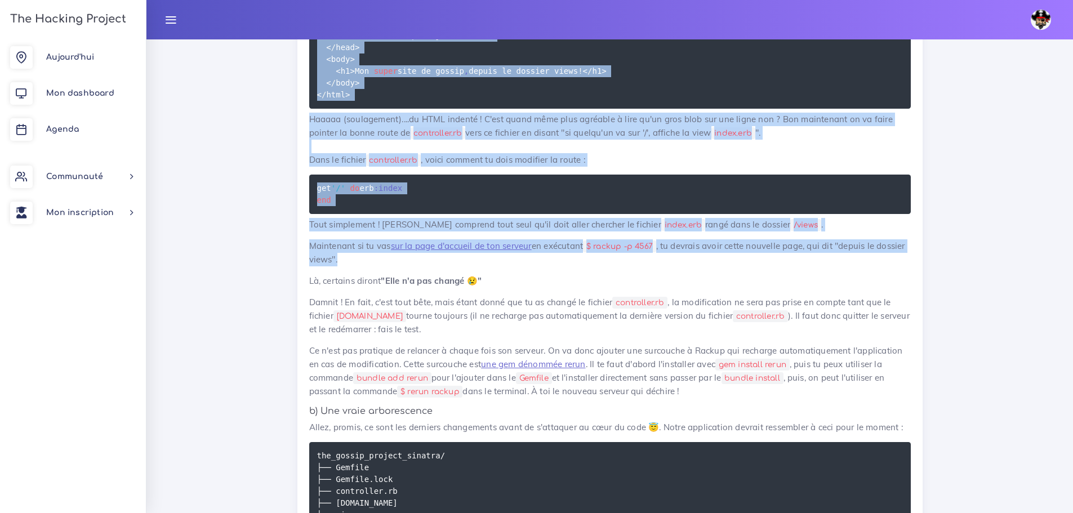
drag, startPoint x: 300, startPoint y: 128, endPoint x: 383, endPoint y: 340, distance: 228.0
copy div "0.6.7. Loremipsum d'sitametconse ADI e) Sed doeiu (te incid) Utlab, et dolorema…"
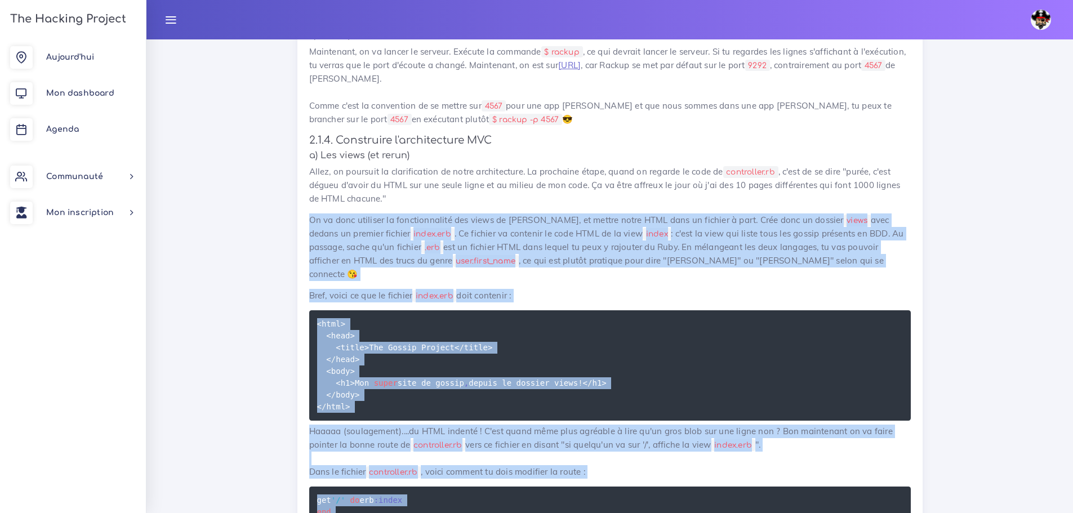
scroll to position [2311, 0]
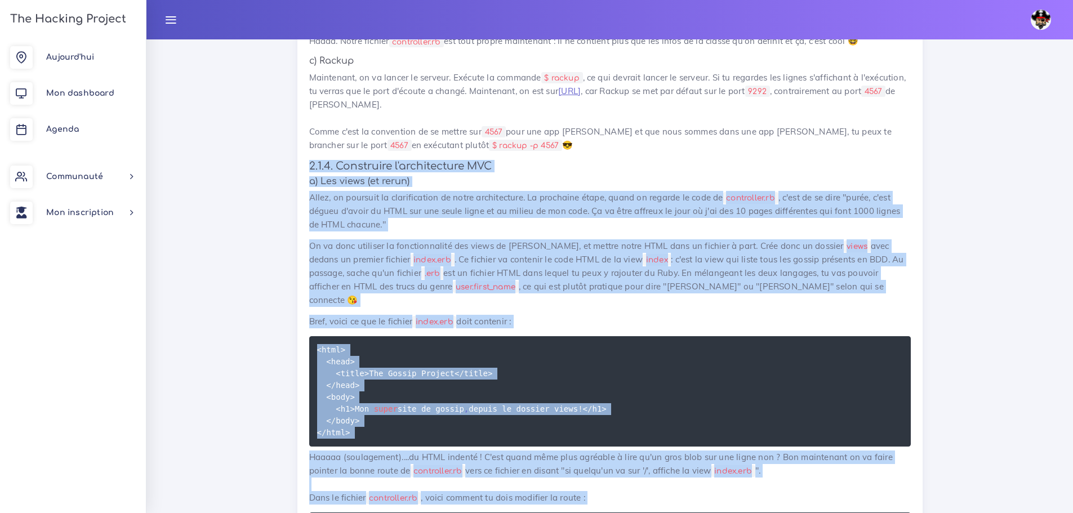
drag, startPoint x: 485, startPoint y: 430, endPoint x: 319, endPoint y: 242, distance: 251.3
copy div "0.6.7. Loremipsum d'sitametconse ADI e) Sed doeiu (te incid) Utlab, et dolorema…"
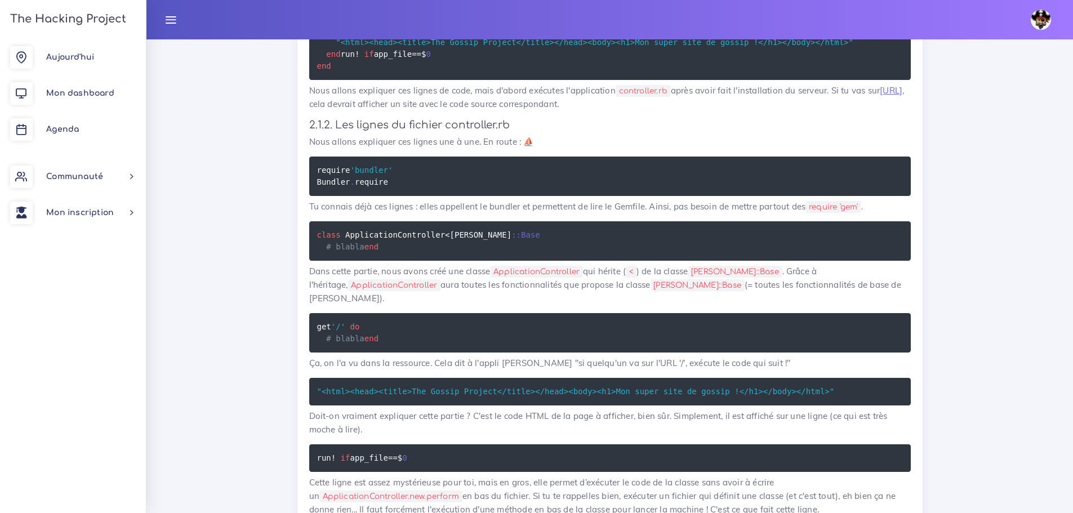
scroll to position [1354, 0]
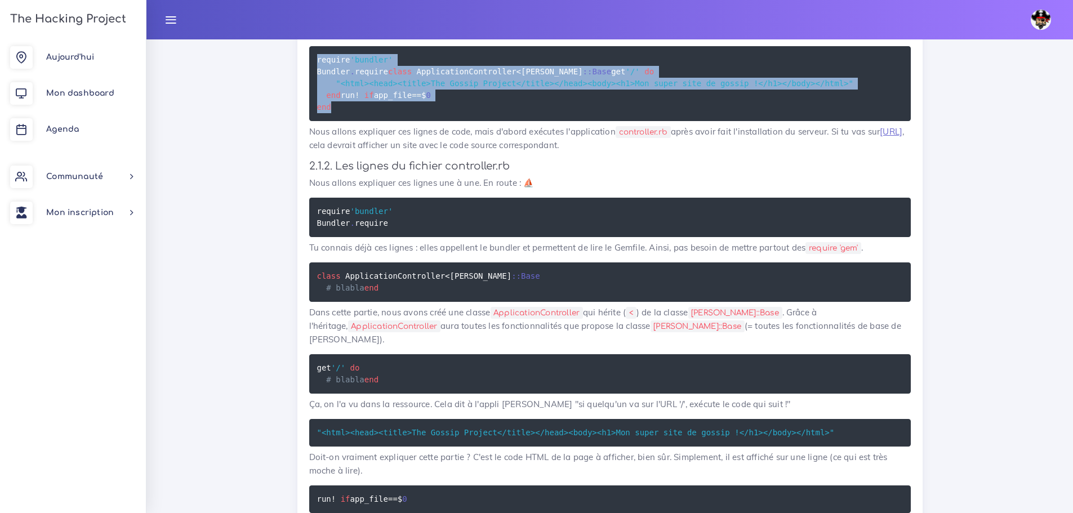
drag, startPoint x: 334, startPoint y: 166, endPoint x: 309, endPoint y: 57, distance: 111.6
click at [309, 57] on pre "require 'bundler' Bundler . require class ApplicationController < [PERSON_NAME]…" at bounding box center [609, 83] width 601 height 75
copy code "require 'bundler' Bundler . require class ApplicationController < [PERSON_NAME]…"
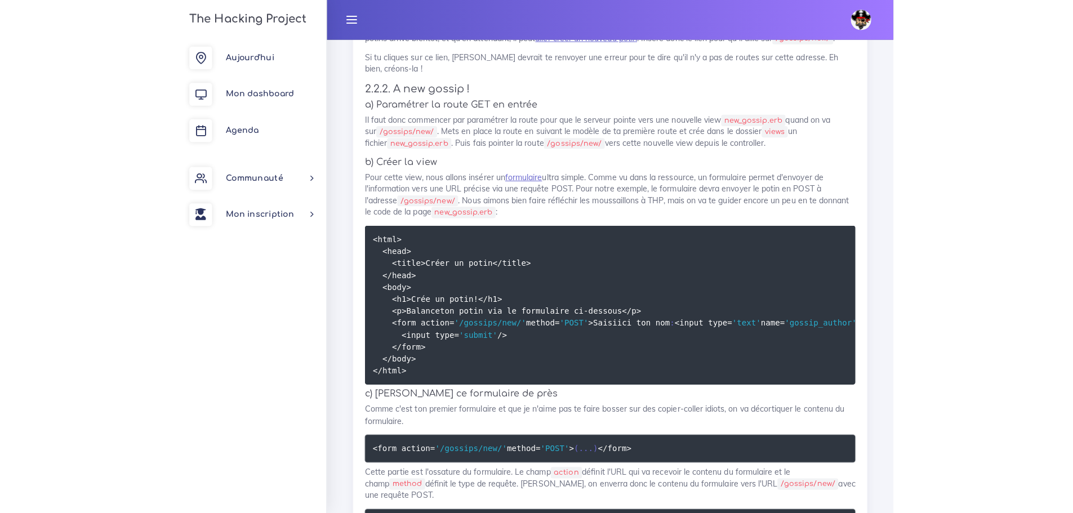
scroll to position [3324, 0]
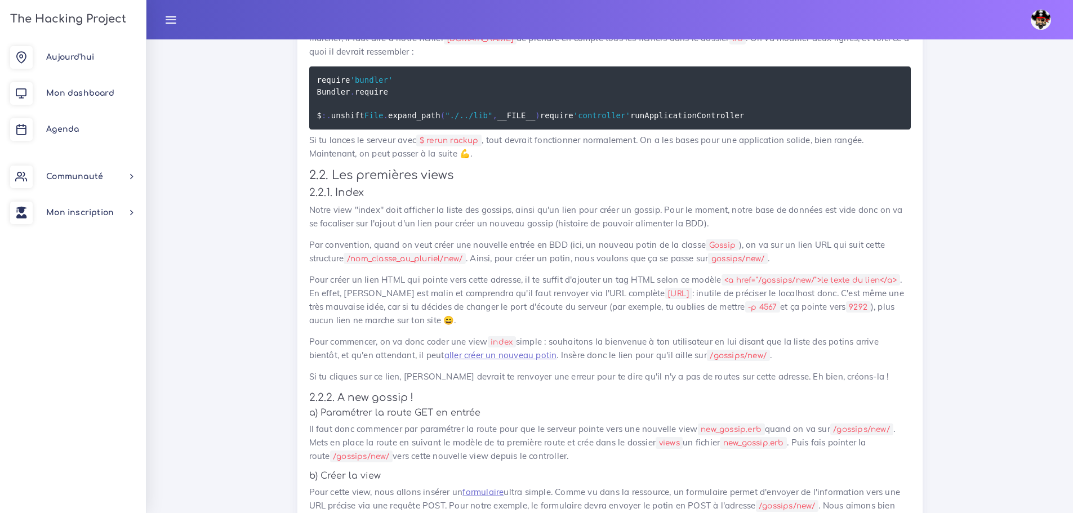
drag, startPoint x: 373, startPoint y: 346, endPoint x: 709, endPoint y: 338, distance: 336.8
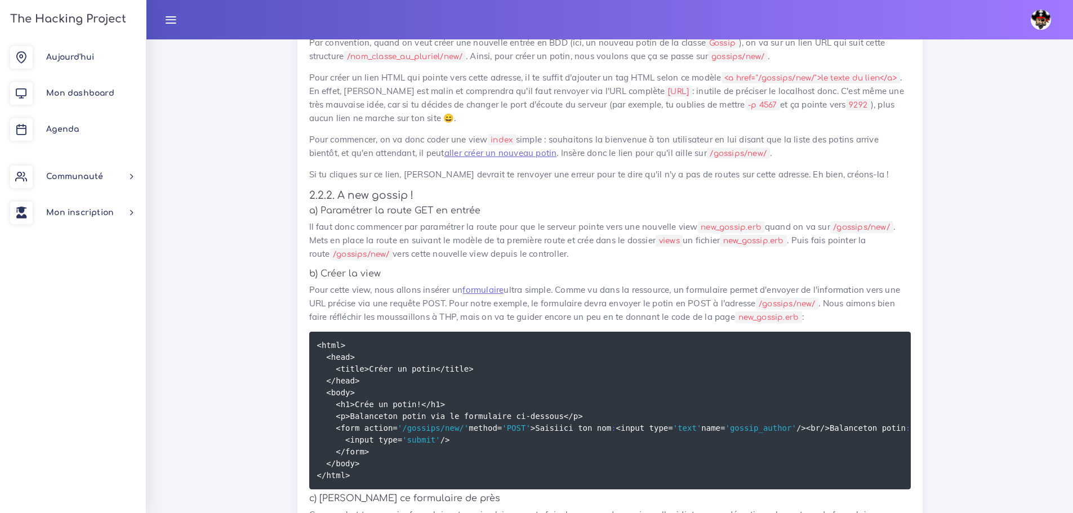
scroll to position [3549, 0]
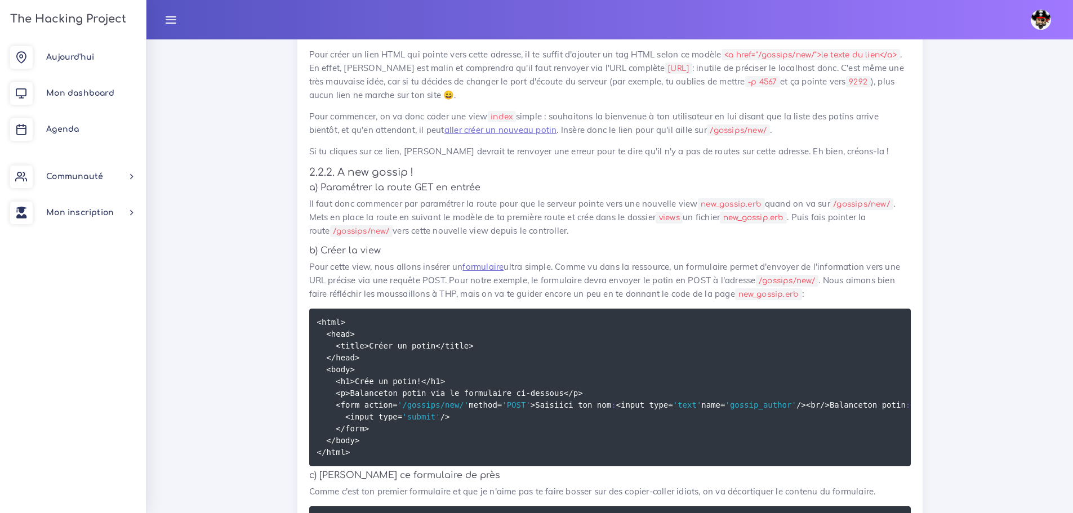
click at [562, 158] on p "Si tu cliques sur ce lien, [PERSON_NAME] devrait te renvoyer une erreur pour te…" at bounding box center [609, 152] width 601 height 14
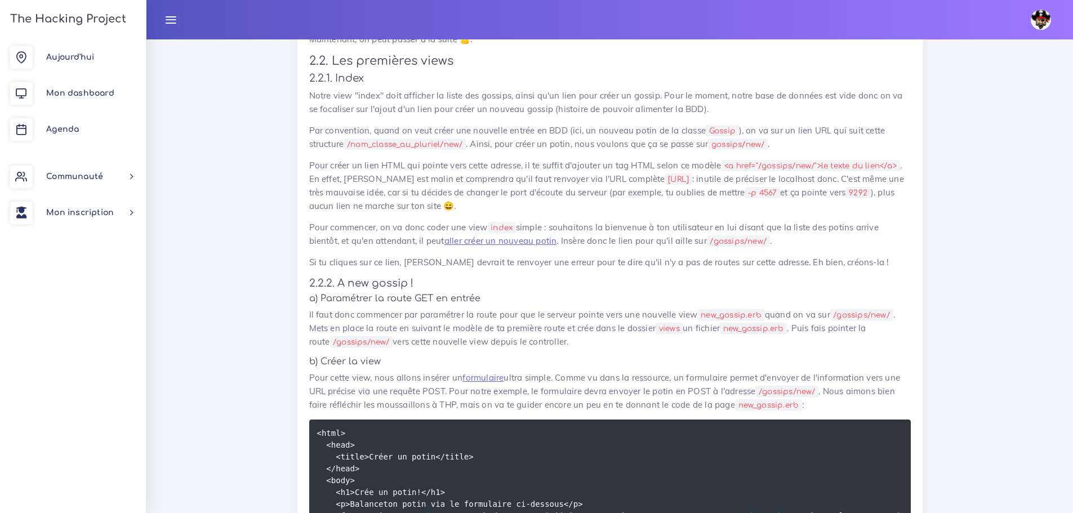
scroll to position [3437, 0]
click at [522, 248] on link "aller créer un nouveau potin" at bounding box center [500, 242] width 113 height 11
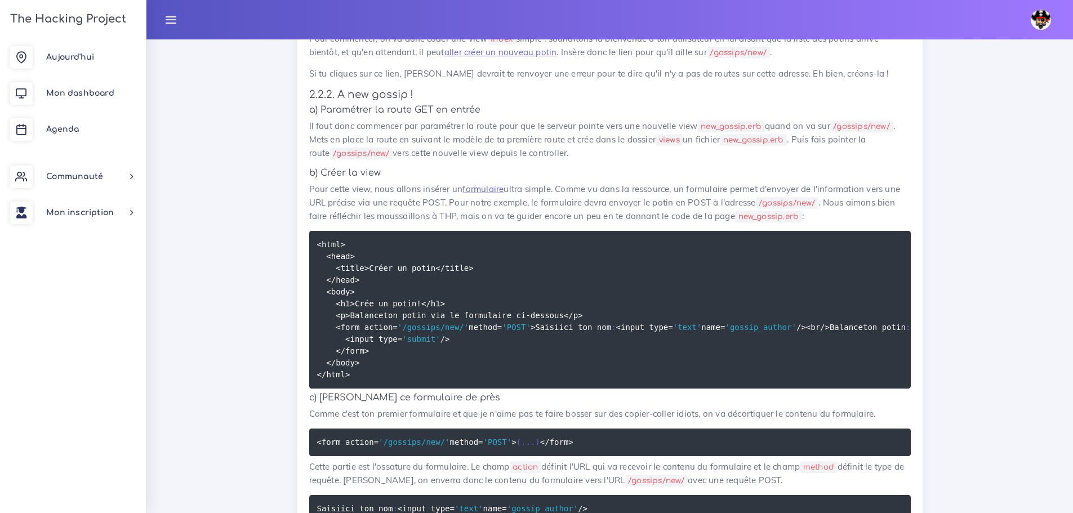
scroll to position [3718, 0]
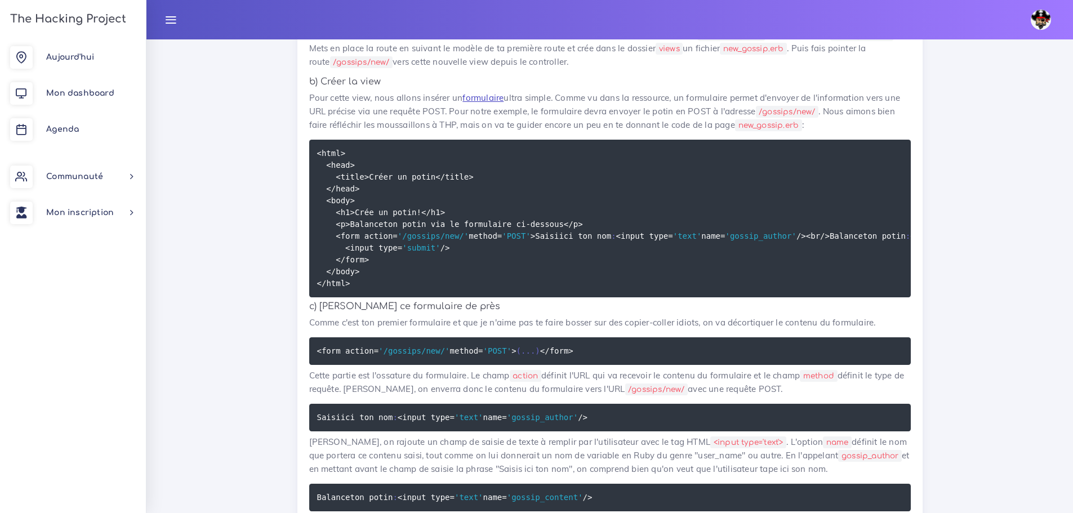
click at [485, 103] on link "formulaire" at bounding box center [482, 97] width 41 height 11
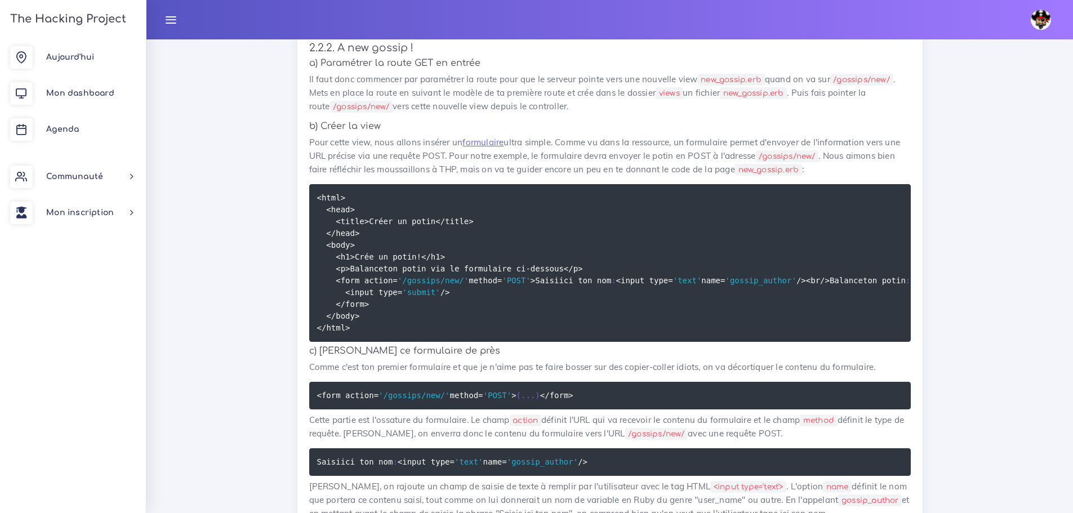
scroll to position [3662, 0]
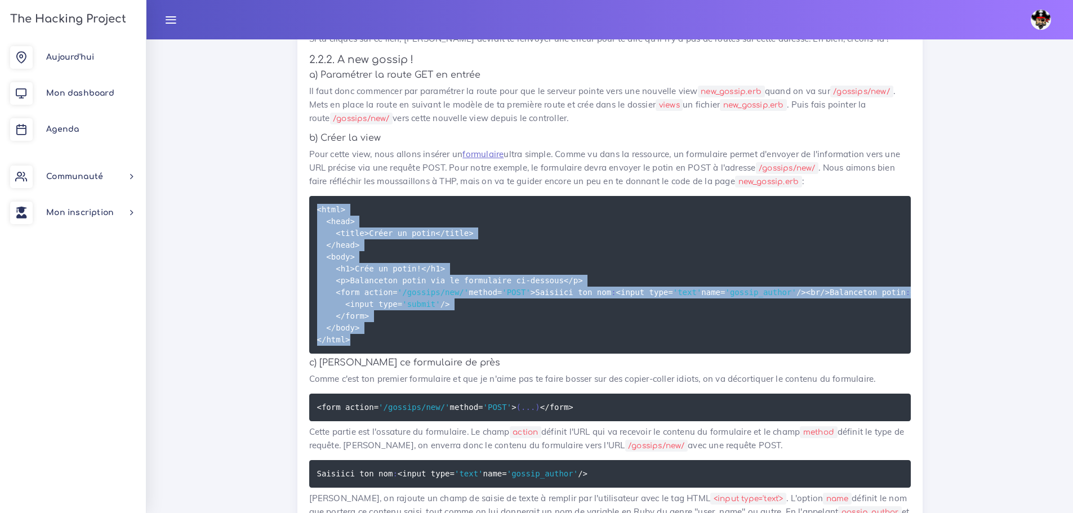
drag, startPoint x: 376, startPoint y: 468, endPoint x: 316, endPoint y: 310, distance: 169.6
click at [316, 310] on pre "<html> <head> <title> Cr éer un potin< / title> < / head> <body> <h1> Cr ée un …" at bounding box center [609, 275] width 601 height 158
copy code "<html> <head> <title> Cr éer un potin< / title> < / head> <body> <h1> Cr ée un …"
click at [534, 354] on pre "<html> <head> <title> Cr éer un potin< / title> < / head> <body> <h1> Cr ée un …" at bounding box center [609, 275] width 601 height 158
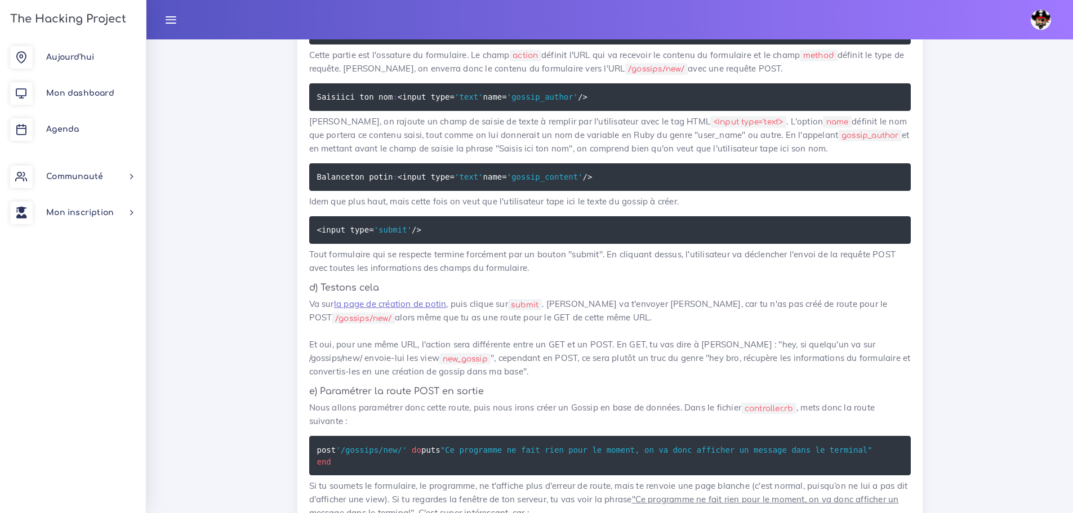
scroll to position [4056, 0]
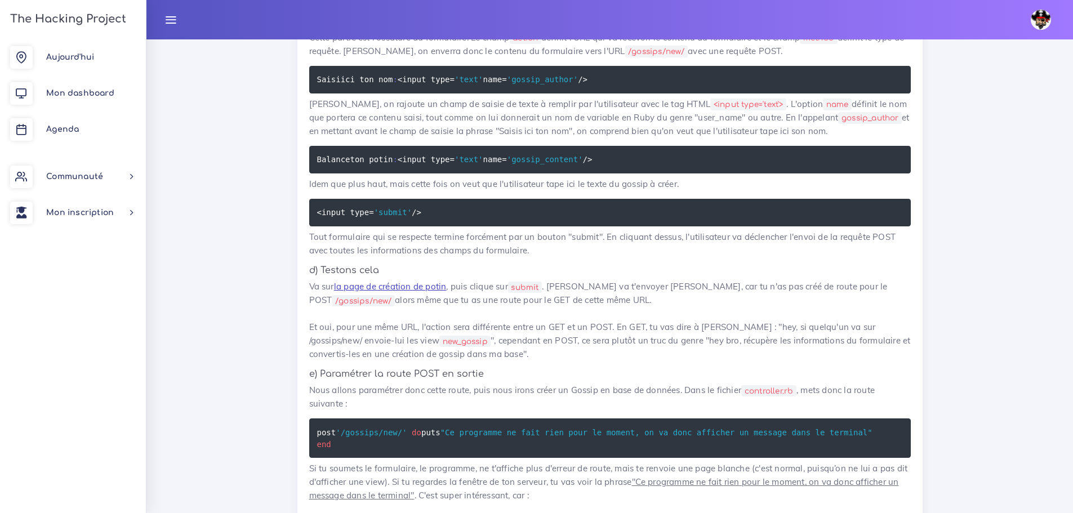
click at [413, 292] on link "la page de création de potin" at bounding box center [390, 286] width 113 height 11
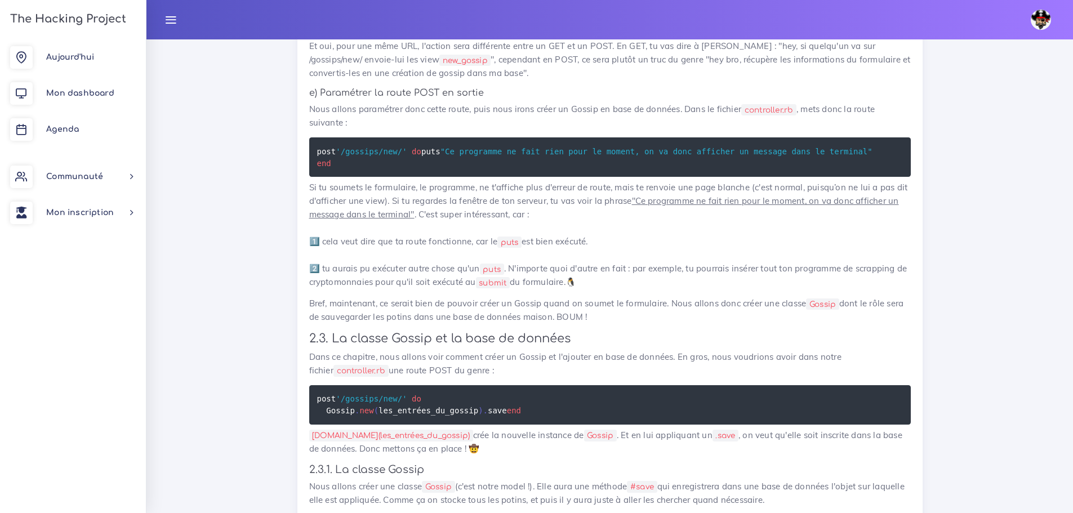
scroll to position [4338, 0]
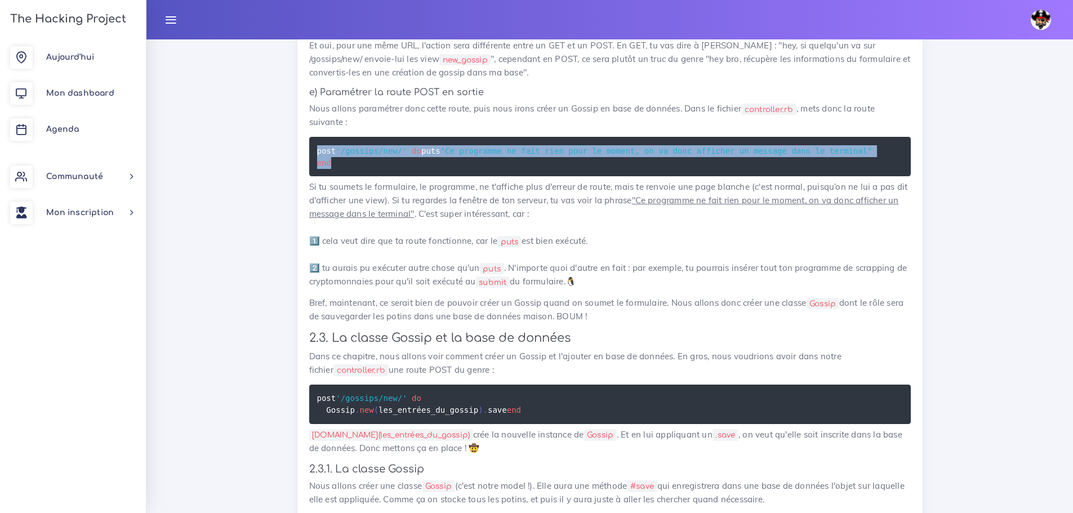
drag, startPoint x: 357, startPoint y: 323, endPoint x: 307, endPoint y: 297, distance: 56.7
click at [307, 297] on div "Une application en [PERSON_NAME] Nous allons faire une application sympatique e…" at bounding box center [609, 508] width 625 height 8287
copy code "post '/gossips/new/' do puts "Ce programme ne fait rien pour le moment, on va d…"
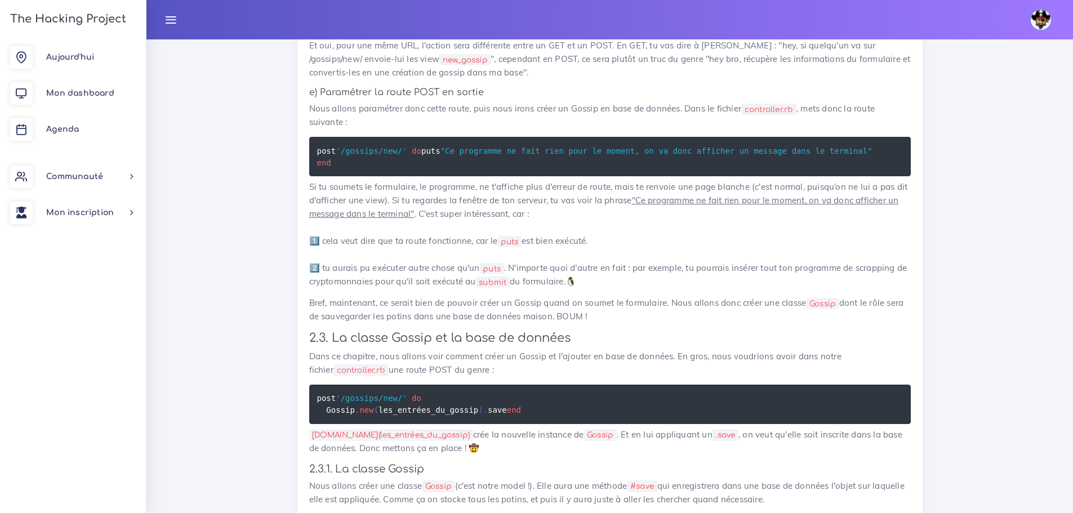
click at [793, 129] on p "Nous allons paramétrer donc cette route, puis nous irons créer un Gossip en bas…" at bounding box center [609, 115] width 601 height 27
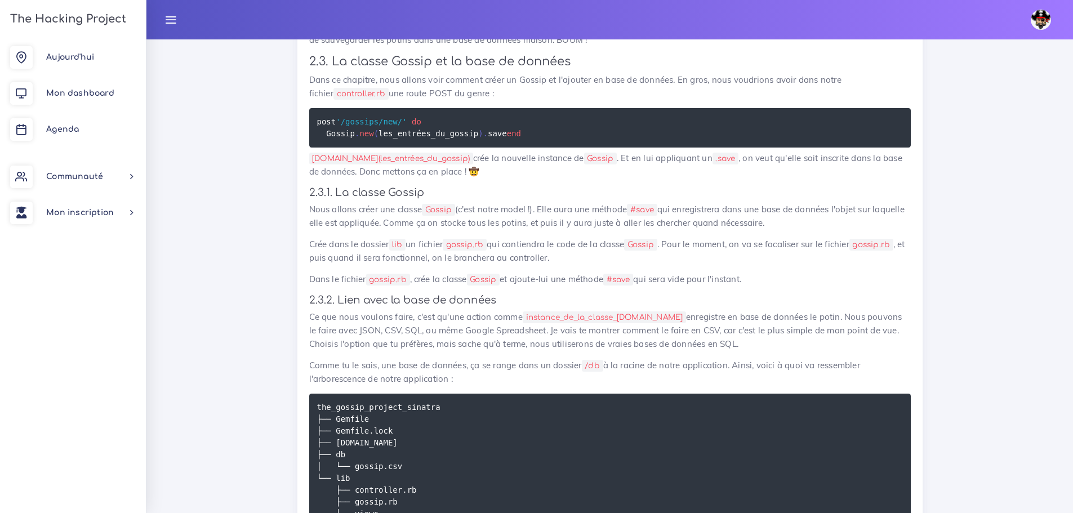
scroll to position [4619, 0]
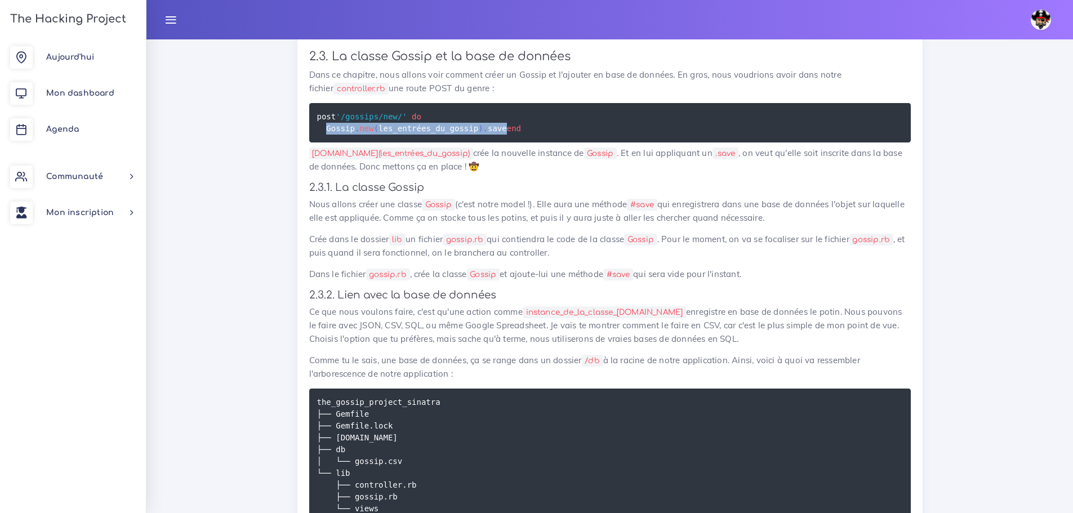
drag, startPoint x: 495, startPoint y: 289, endPoint x: 326, endPoint y: 290, distance: 169.5
click at [326, 142] on pre "post '/gossips/new/' do Gossip . new ( les_entrées_du_gossip ) . save end" at bounding box center [609, 122] width 601 height 39
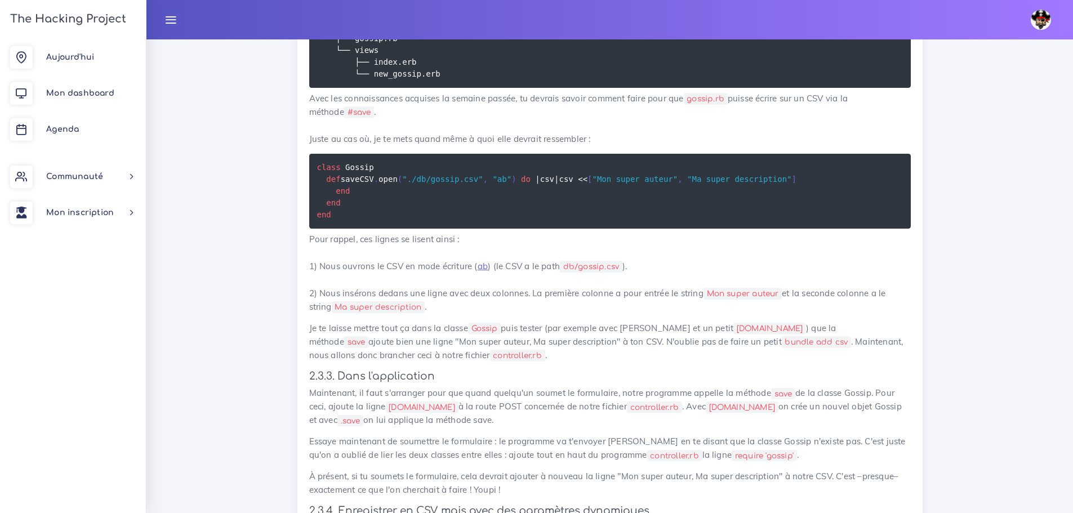
scroll to position [5126, 0]
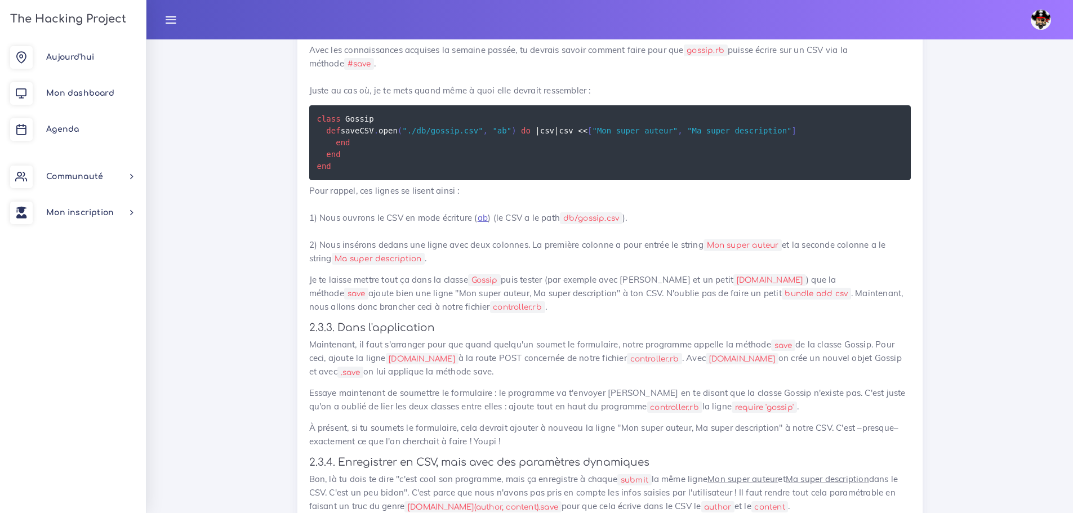
drag, startPoint x: 291, startPoint y: 327, endPoint x: 720, endPoint y: 296, distance: 430.7
click at [720, 180] on pre "class Gossip def save CSV . open ( "./db/gossip.csv" , "ab" ) do | csv | csv <<…" at bounding box center [609, 142] width 601 height 75
click at [479, 223] on link "ab" at bounding box center [482, 217] width 10 height 11
drag, startPoint x: 408, startPoint y: 345, endPoint x: 398, endPoint y: 350, distance: 12.1
click at [403, 180] on pre "class Gossip def save CSV . open ( "./db/gossip.csv" , "ab" ) do | csv | csv <<…" at bounding box center [609, 142] width 601 height 75
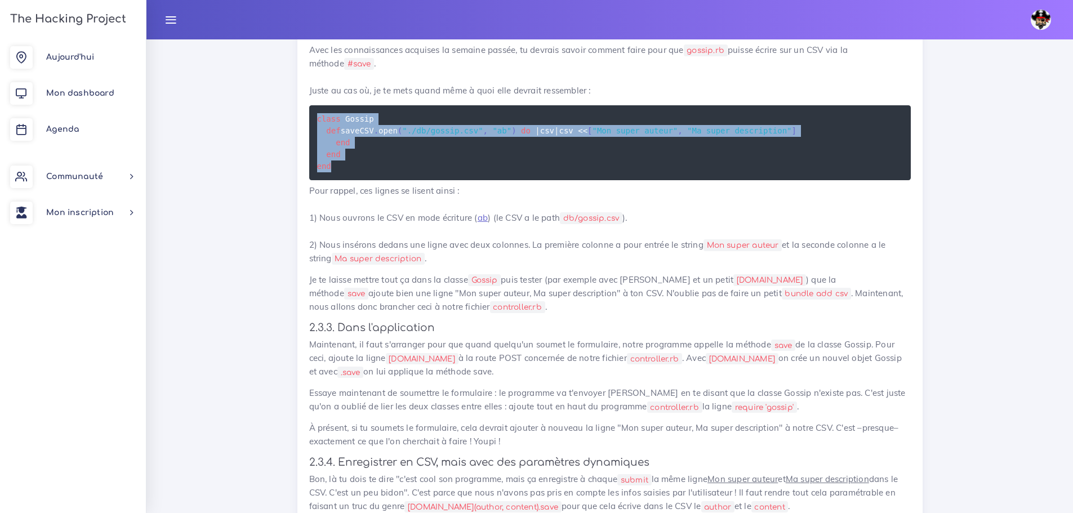
drag, startPoint x: 365, startPoint y: 363, endPoint x: 315, endPoint y: 292, distance: 87.3
click at [315, 180] on pre "class Gossip def save CSV . open ( "./db/gossip.csv" , "ab" ) do | csv | csv <<…" at bounding box center [609, 142] width 601 height 75
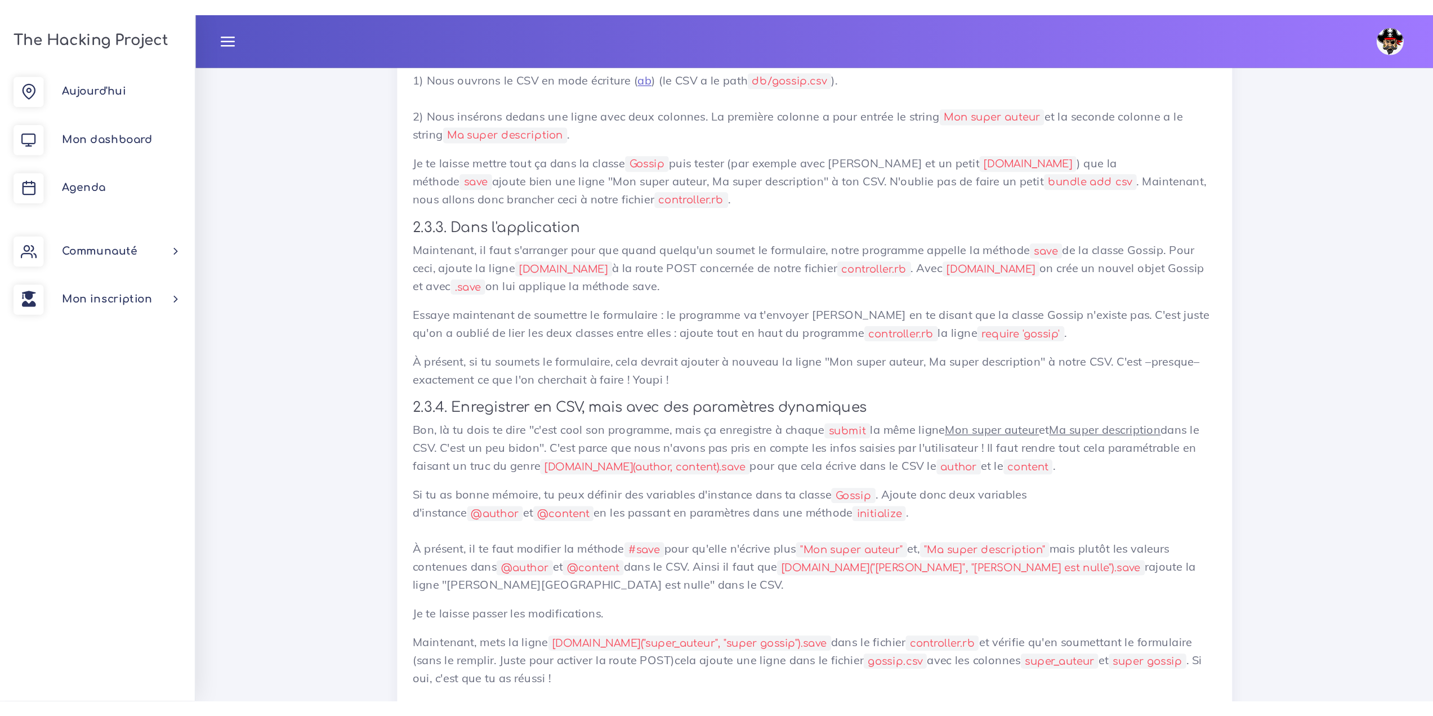
scroll to position [4861, 0]
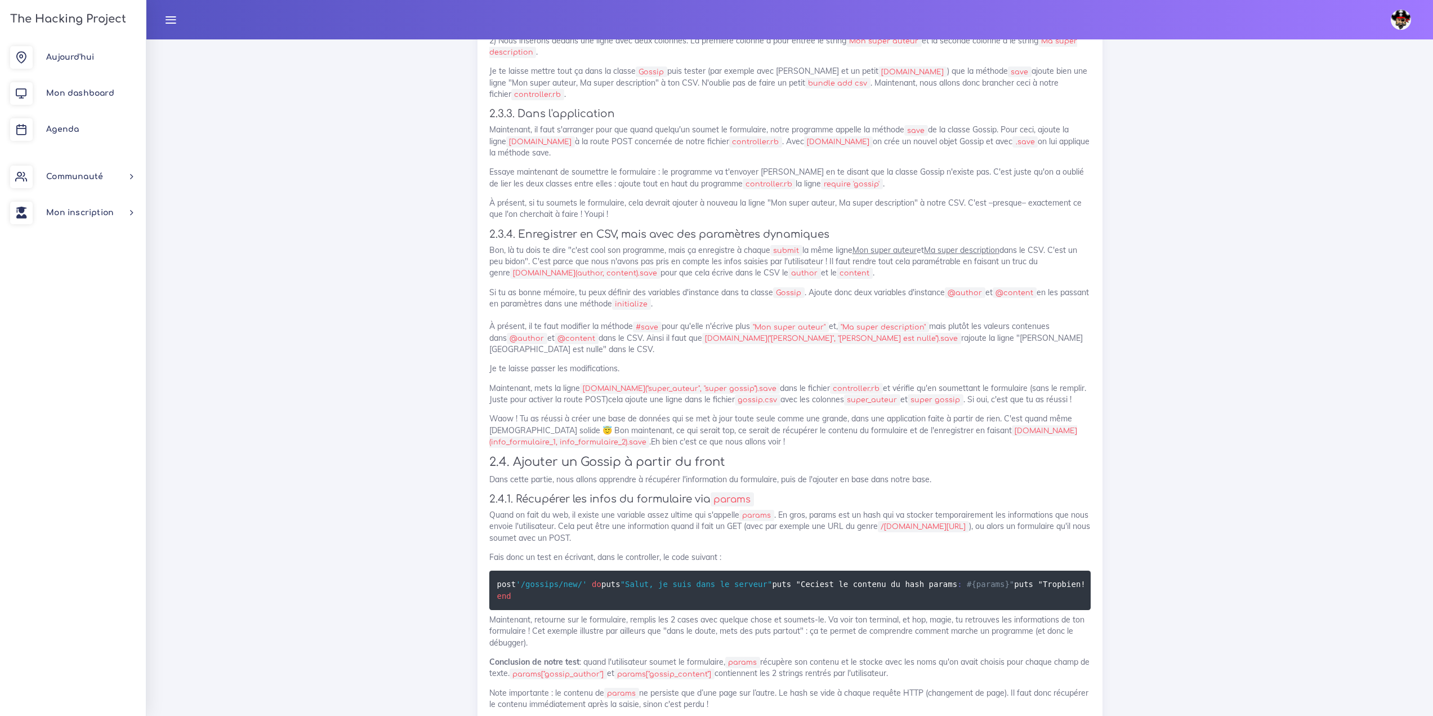
click at [179, 352] on div "Dashboard Fullstack web Initiation à Rails [PERSON_NAME] Hey psst On a quelques…" at bounding box center [789, 174] width 1287 height 9990
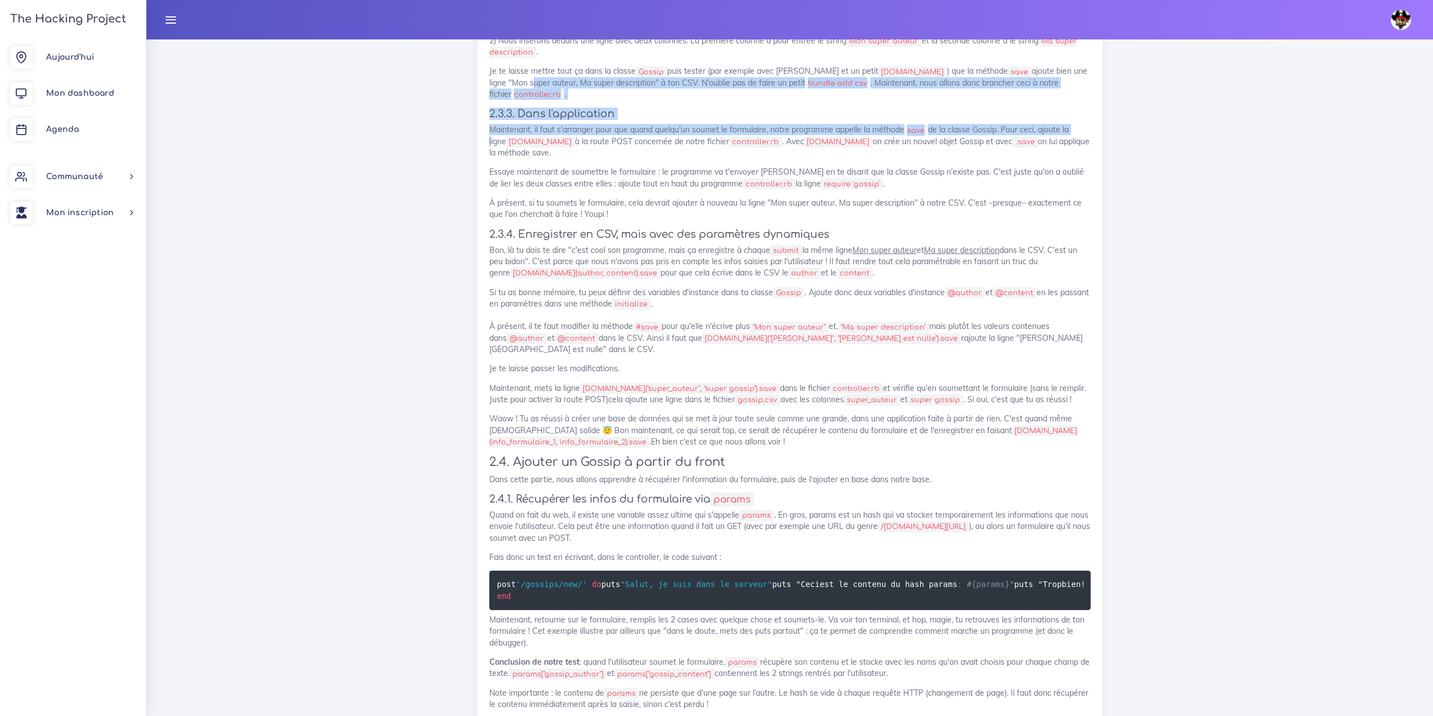
drag, startPoint x: 178, startPoint y: 342, endPoint x: 490, endPoint y: 278, distance: 318.0
click at [445, 284] on div "Dashboard Fullstack web Initiation à Rails [PERSON_NAME] Hey psst On a quelques…" at bounding box center [789, 174] width 1287 height 9990
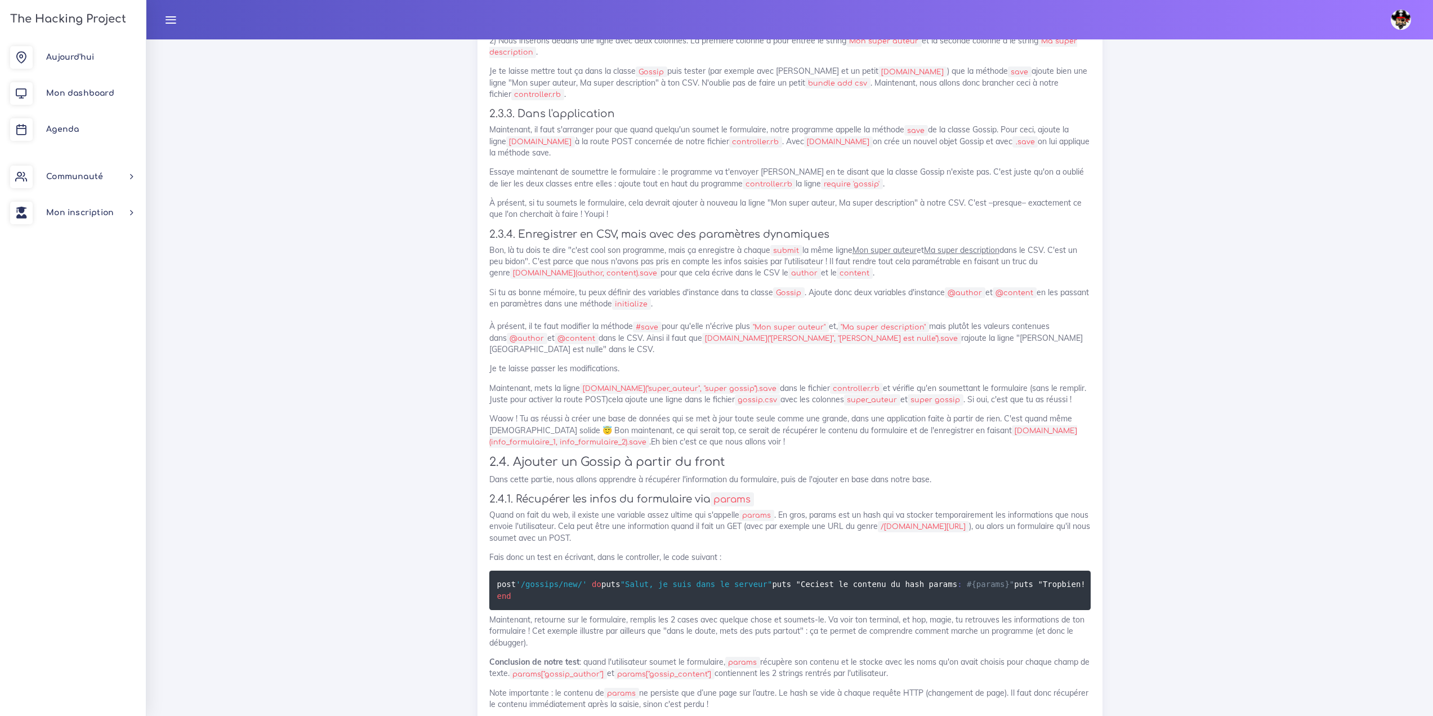
drag, startPoint x: 590, startPoint y: 1, endPoint x: 439, endPoint y: 153, distance: 214.6
click at [439, 153] on div "Dashboard Fullstack web Initiation à Rails [PERSON_NAME] Hey psst On a quelques…" at bounding box center [789, 174] width 1287 height 9990
click at [252, 248] on div "Dashboard Fullstack web Initiation à Rails [PERSON_NAME] Hey psst On a quelques…" at bounding box center [789, 174] width 1287 height 9990
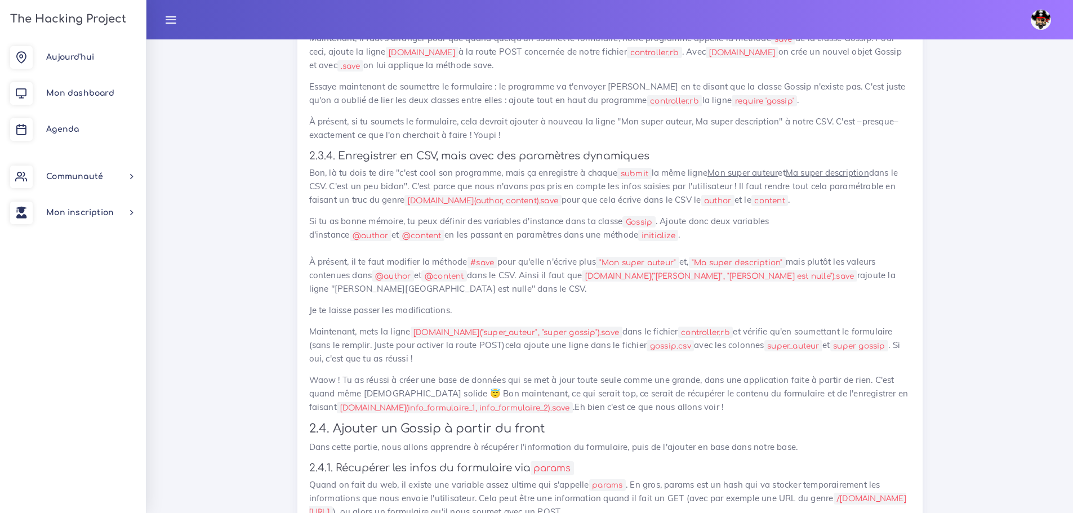
scroll to position [5464, 0]
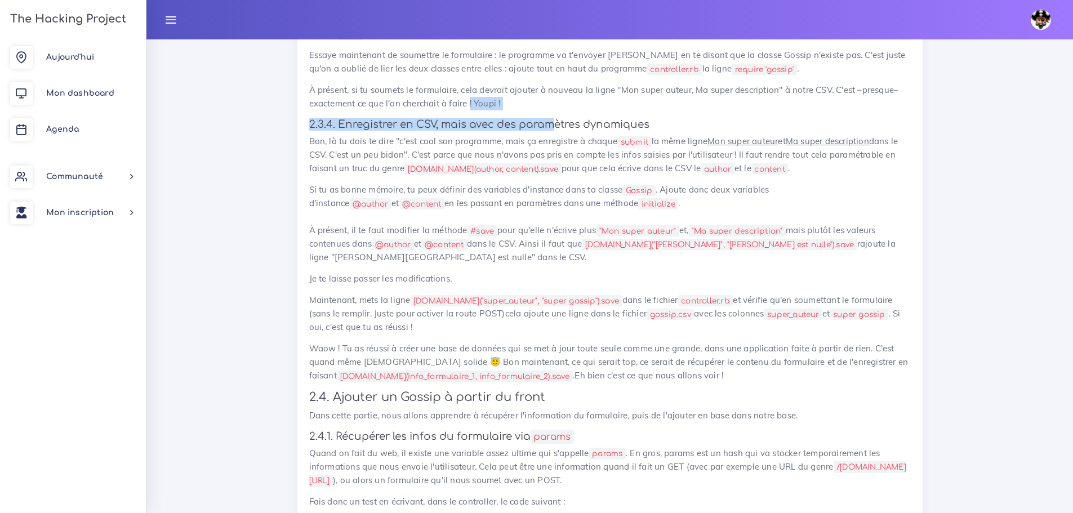
drag, startPoint x: 559, startPoint y: 307, endPoint x: 474, endPoint y: 302, distance: 85.7
click at [513, 110] on p "À présent, si tu soumets le formulaire, cela devrait ajouter à nouveau la ligne…" at bounding box center [609, 96] width 601 height 27
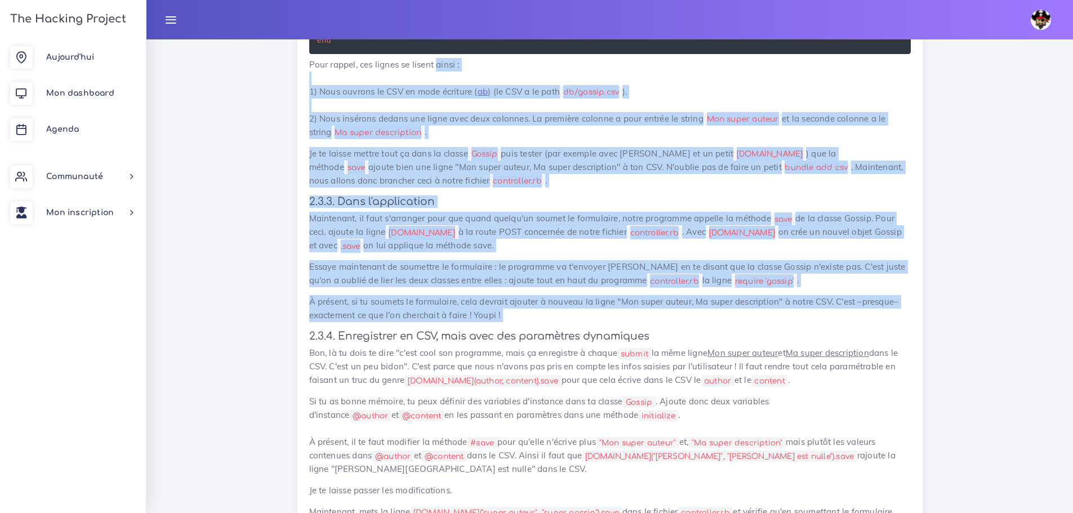
scroll to position [5239, 0]
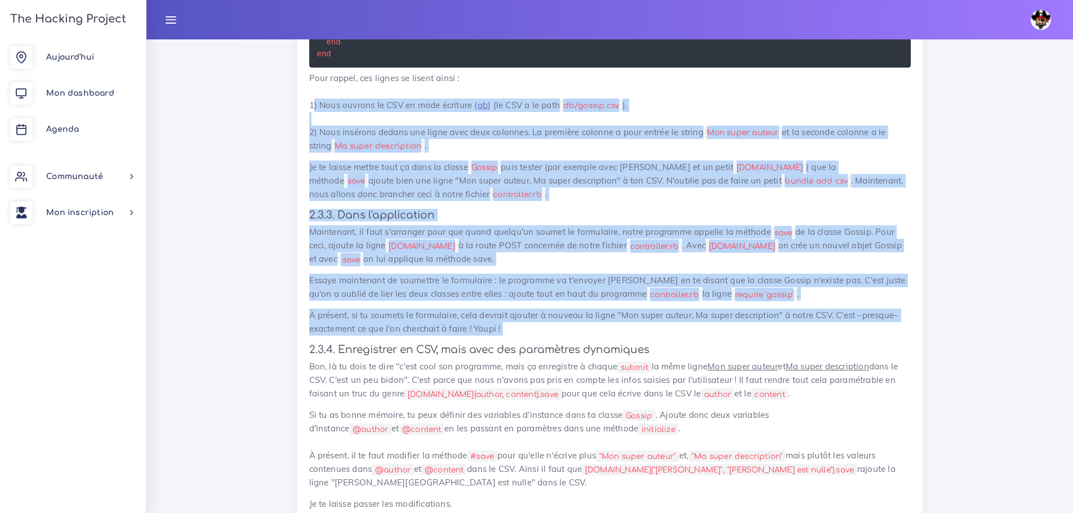
drag, startPoint x: 513, startPoint y: 296, endPoint x: 297, endPoint y: 296, distance: 216.8
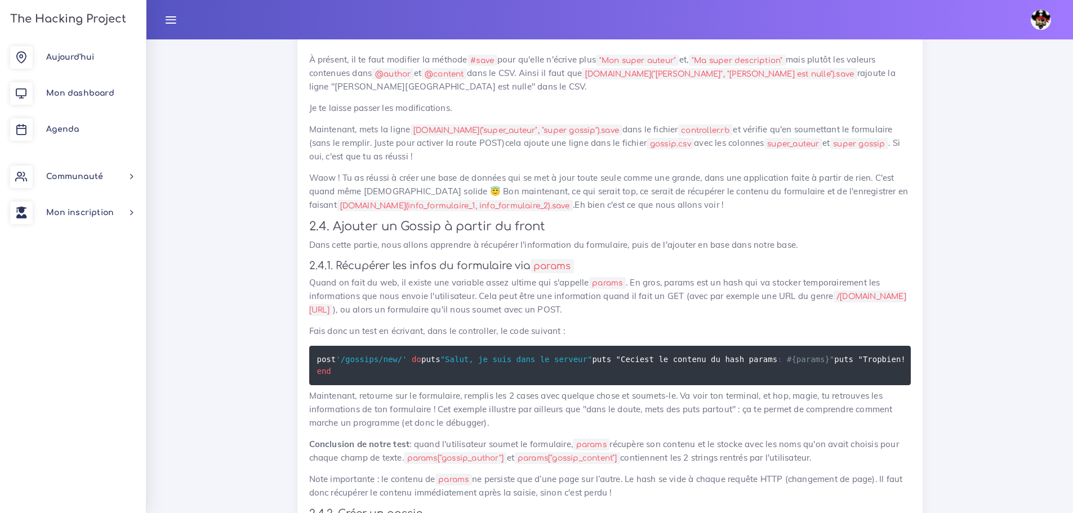
scroll to position [5464, 0]
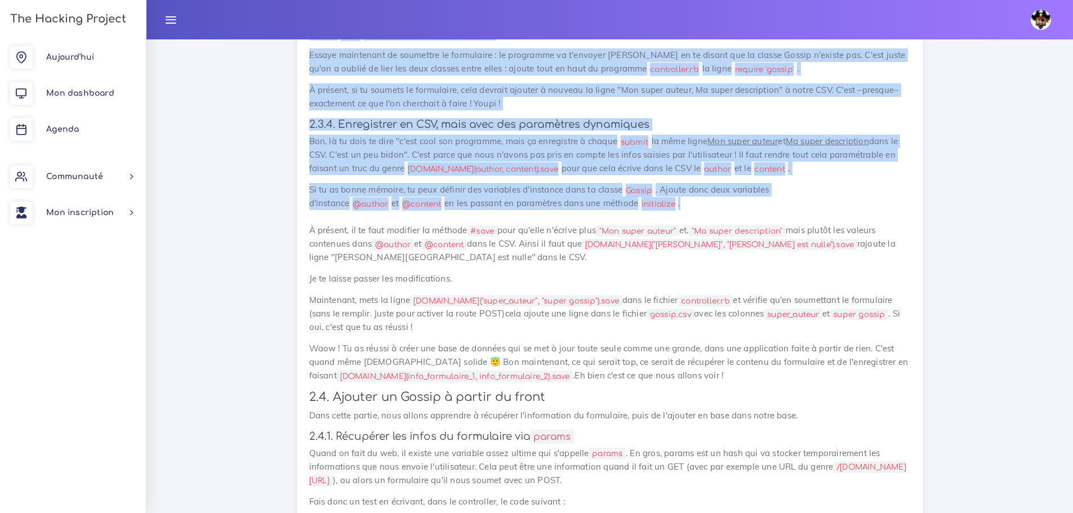
drag, startPoint x: 365, startPoint y: 146, endPoint x: 608, endPoint y: 405, distance: 355.3
click at [610, 264] on p "Si tu as bonne mémoire, tu peux définir des variables d'instance dans ta classe…" at bounding box center [609, 223] width 601 height 81
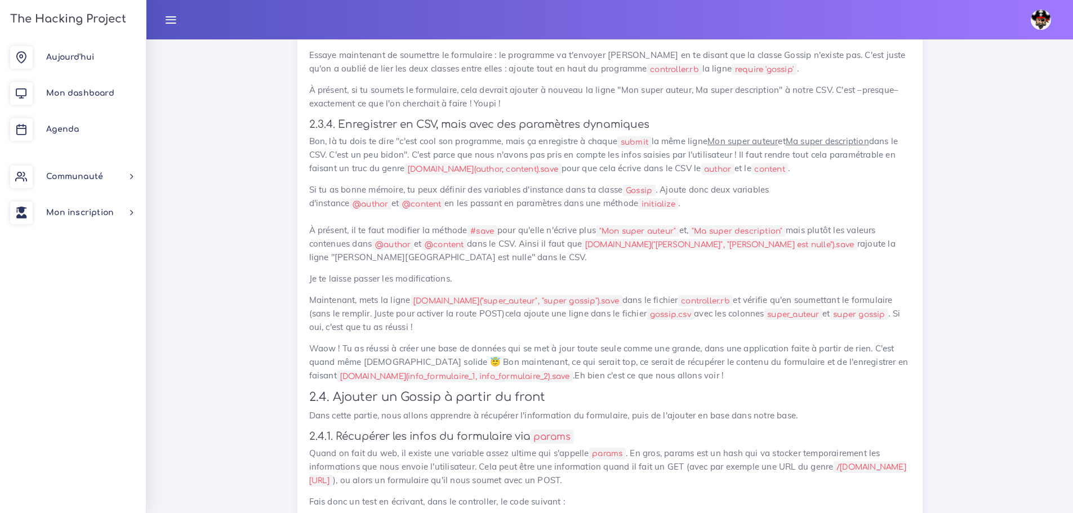
click at [610, 264] on p "Si tu as bonne mémoire, tu peux définir des variables d'instance dans ta classe…" at bounding box center [609, 223] width 601 height 81
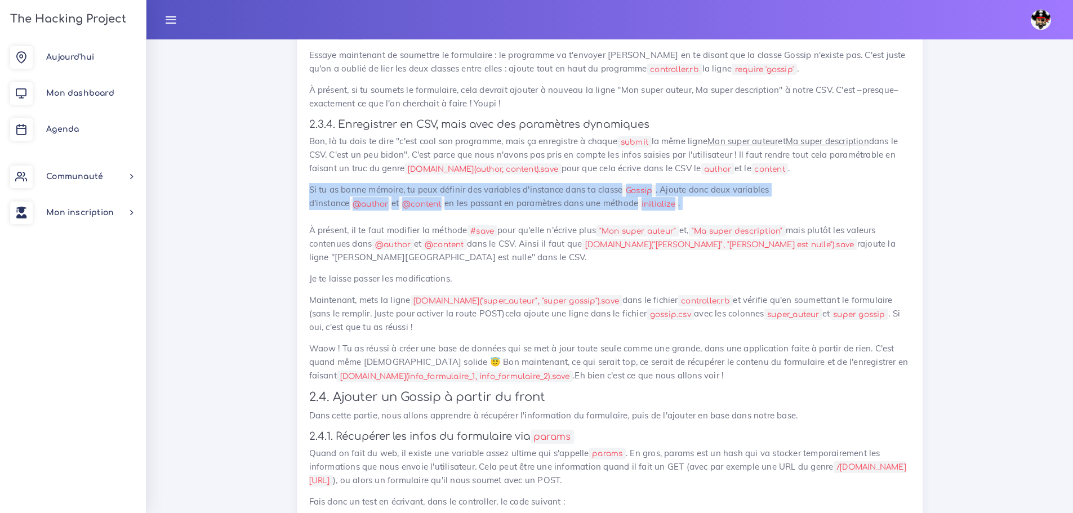
click at [610, 264] on p "Si tu as bonne mémoire, tu peux définir des variables d'instance dans ta classe…" at bounding box center [609, 223] width 601 height 81
click at [614, 264] on p "Si tu as bonne mémoire, tu peux définir des variables d'instance dans ta classe…" at bounding box center [609, 223] width 601 height 81
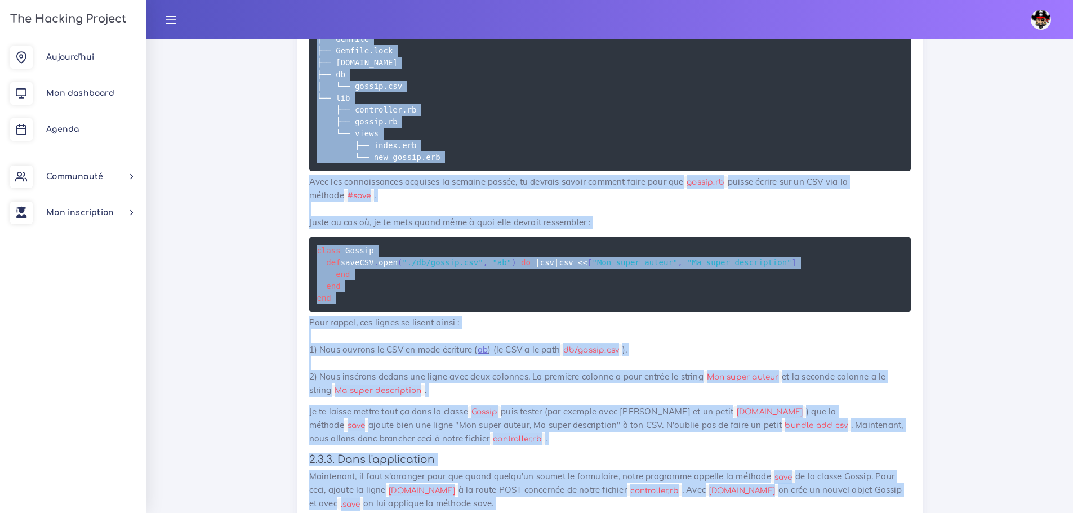
scroll to position [4957, 0]
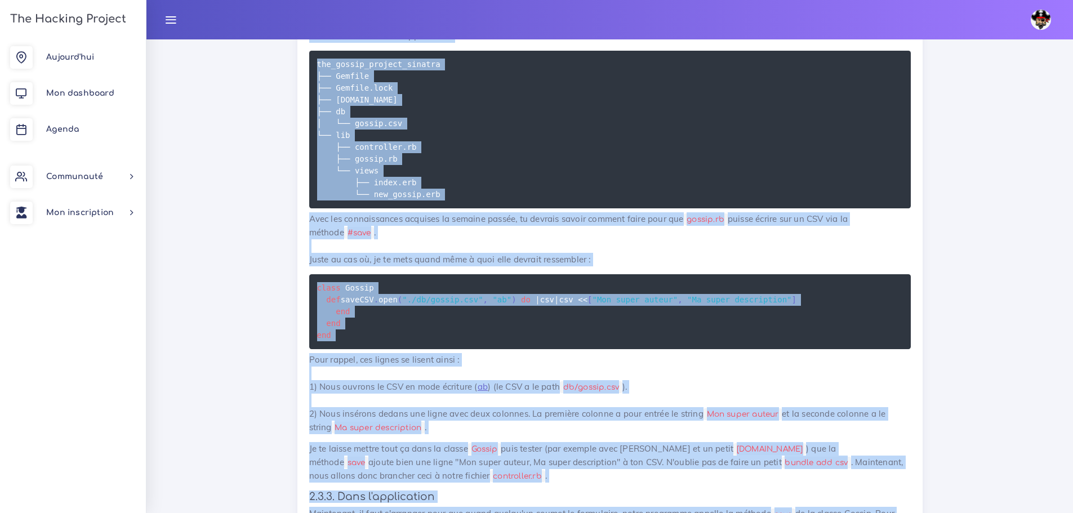
drag, startPoint x: 506, startPoint y: 293, endPoint x: 309, endPoint y: 128, distance: 256.6
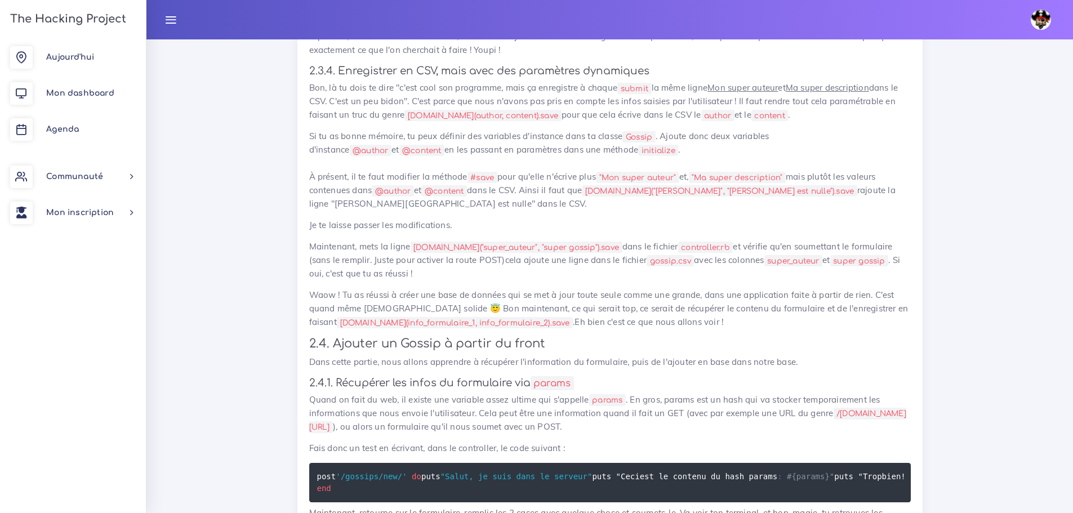
scroll to position [5576, 0]
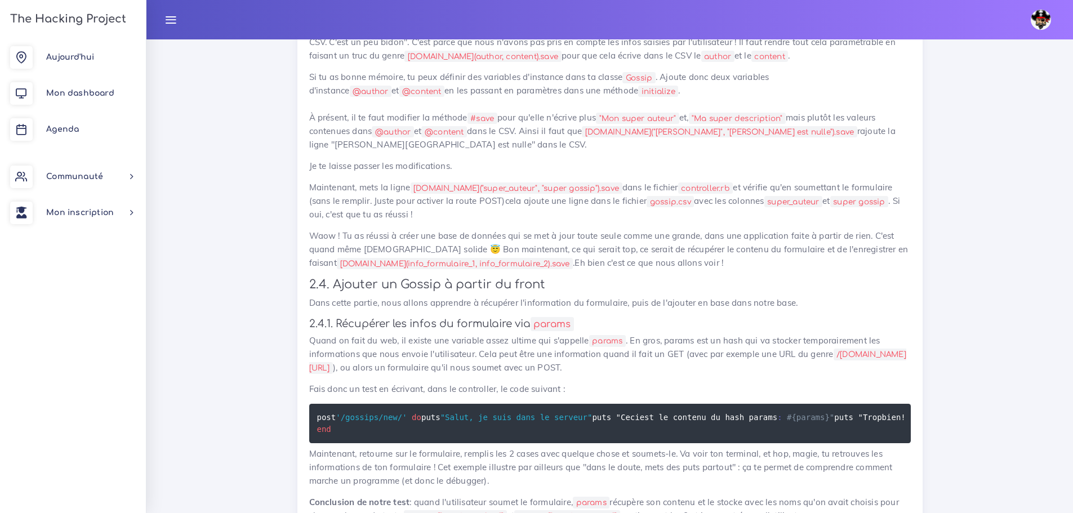
click at [564, 194] on code "[DOMAIN_NAME]("super_auteur", "super gossip").save" at bounding box center [516, 188] width 212 height 12
click at [598, 194] on code "[DOMAIN_NAME]("super_auteur", "super gossip").save" at bounding box center [516, 188] width 212 height 12
click at [501, 62] on p "Bon, là tu dois te dire "c'est cool son programme, mais ça enregistre à chaque …" at bounding box center [609, 42] width 601 height 41
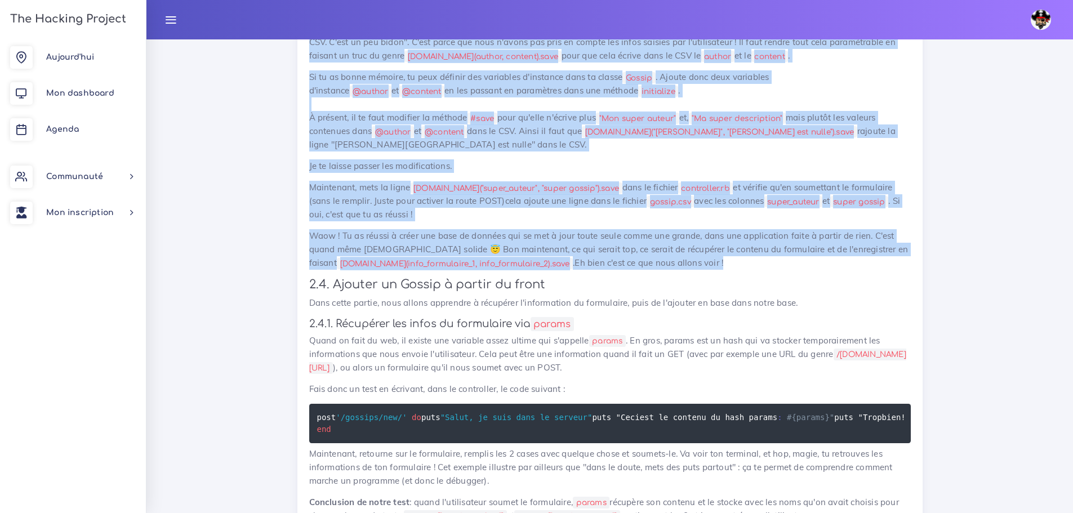
drag, startPoint x: 676, startPoint y: 436, endPoint x: 301, endPoint y: 75, distance: 520.1
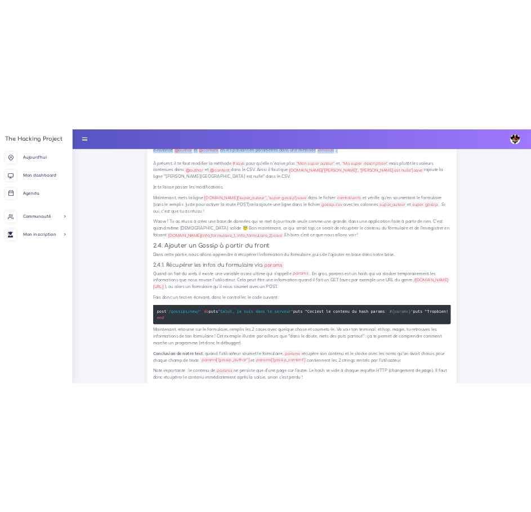
scroll to position [5633, 0]
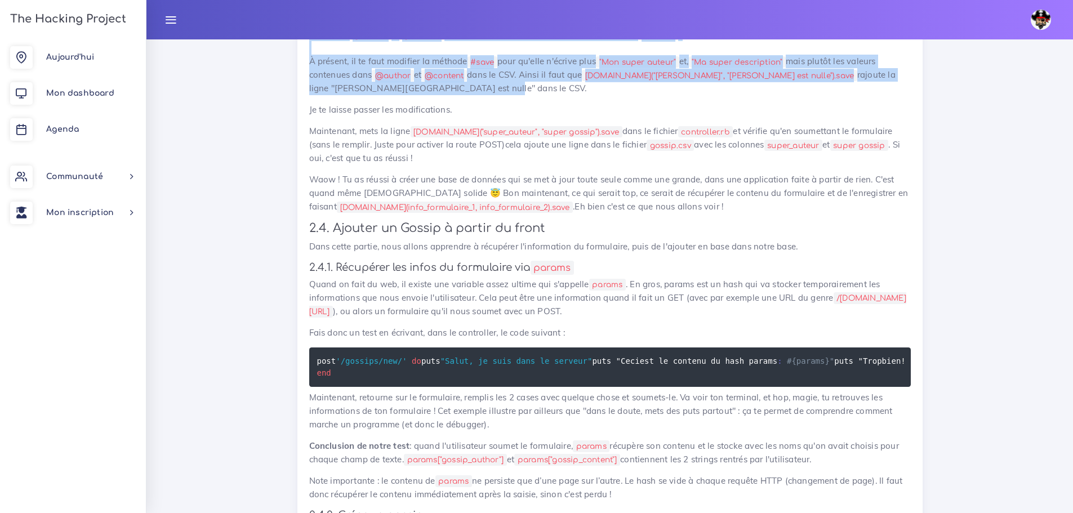
drag, startPoint x: 309, startPoint y: 207, endPoint x: 458, endPoint y: 284, distance: 168.5
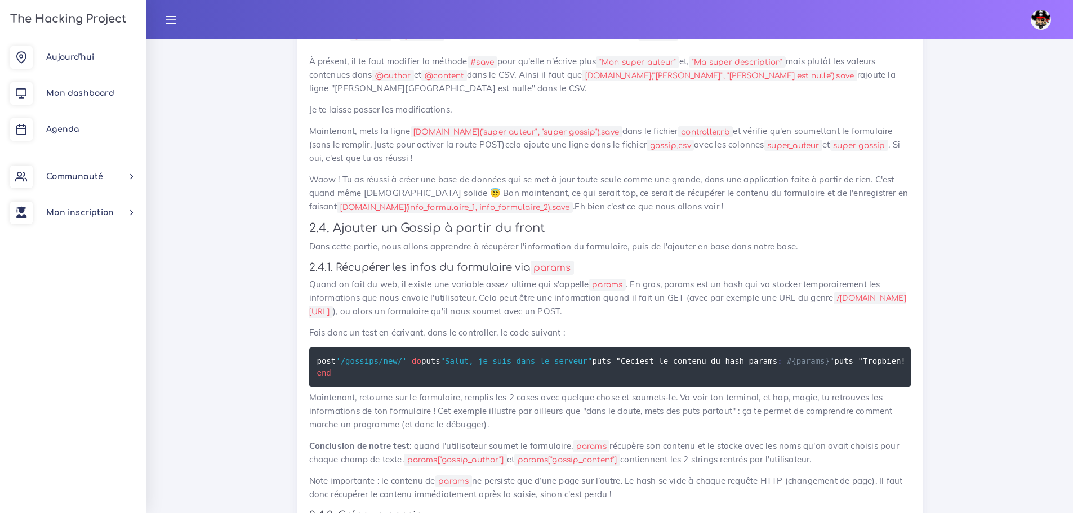
drag, startPoint x: 598, startPoint y: 325, endPoint x: 414, endPoint y: 331, distance: 184.2
click at [414, 138] on code "[DOMAIN_NAME]("super_auteur", "super gossip").save" at bounding box center [516, 132] width 212 height 12
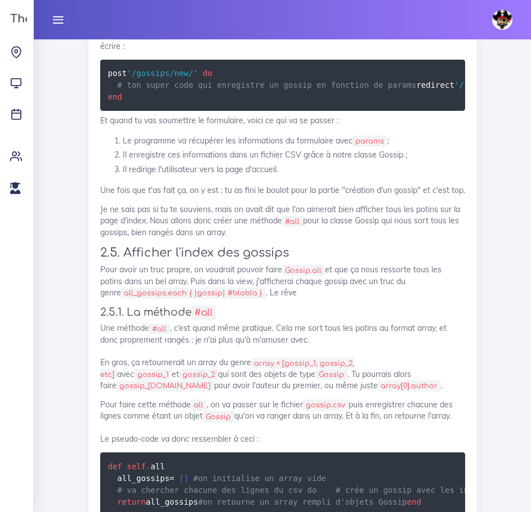
scroll to position [6871, 0]
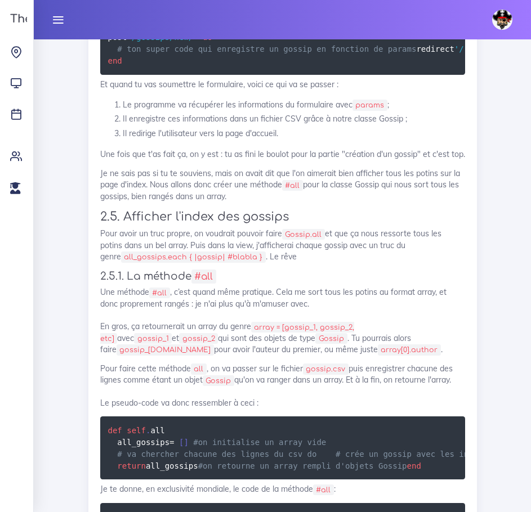
scroll to position [6839, 0]
